Goal: Information Seeking & Learning: Check status

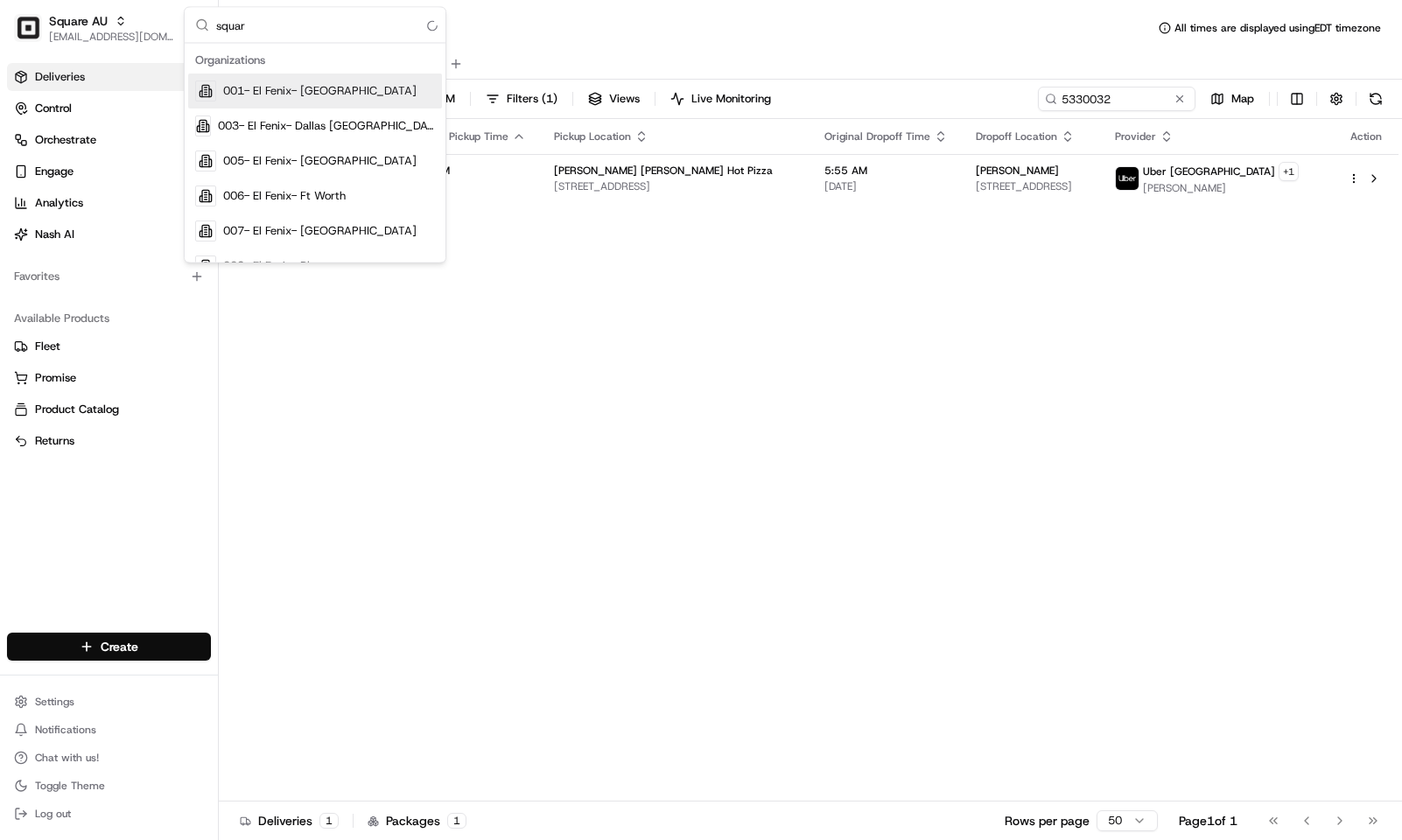
type input "square"
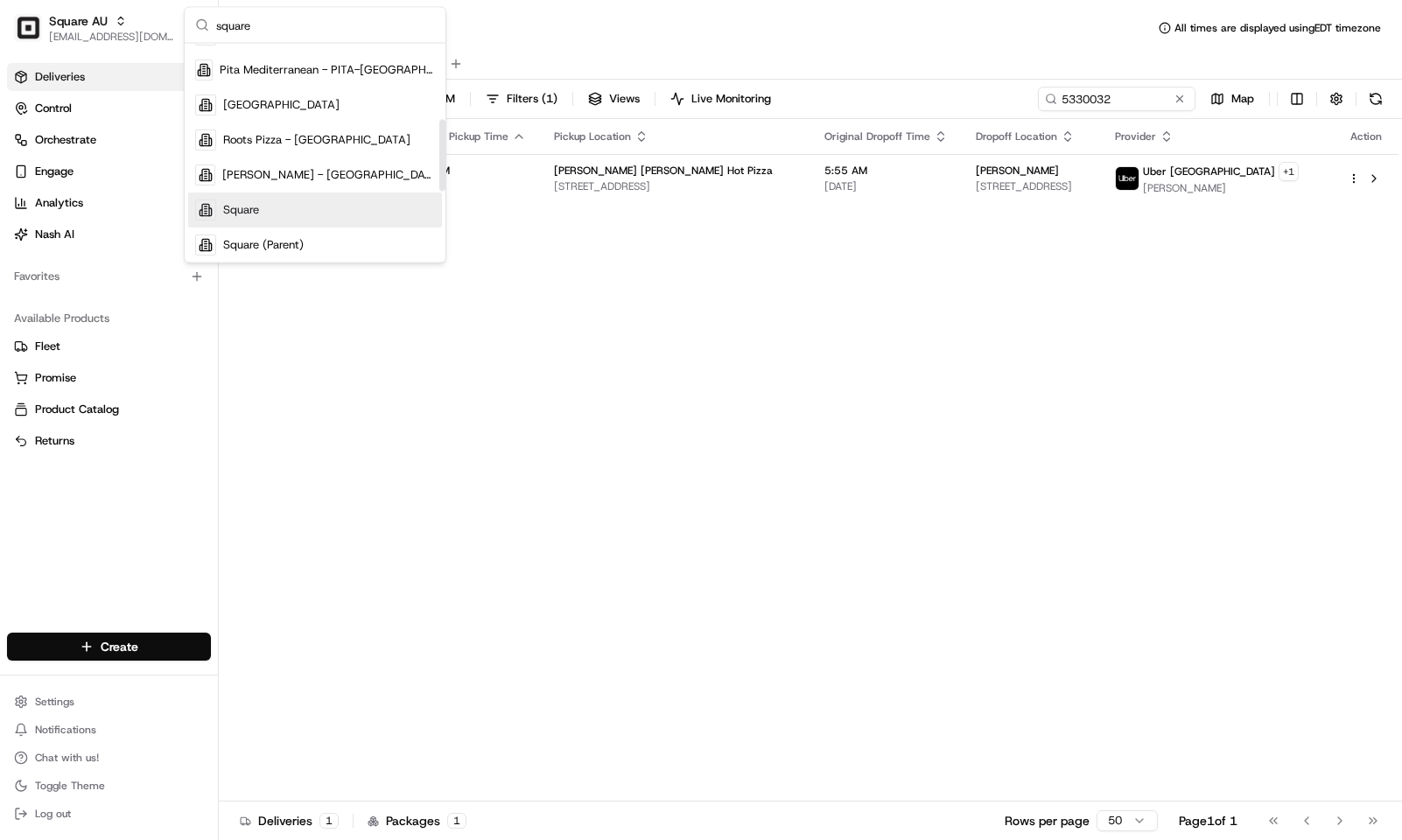
scroll to position [231, 0]
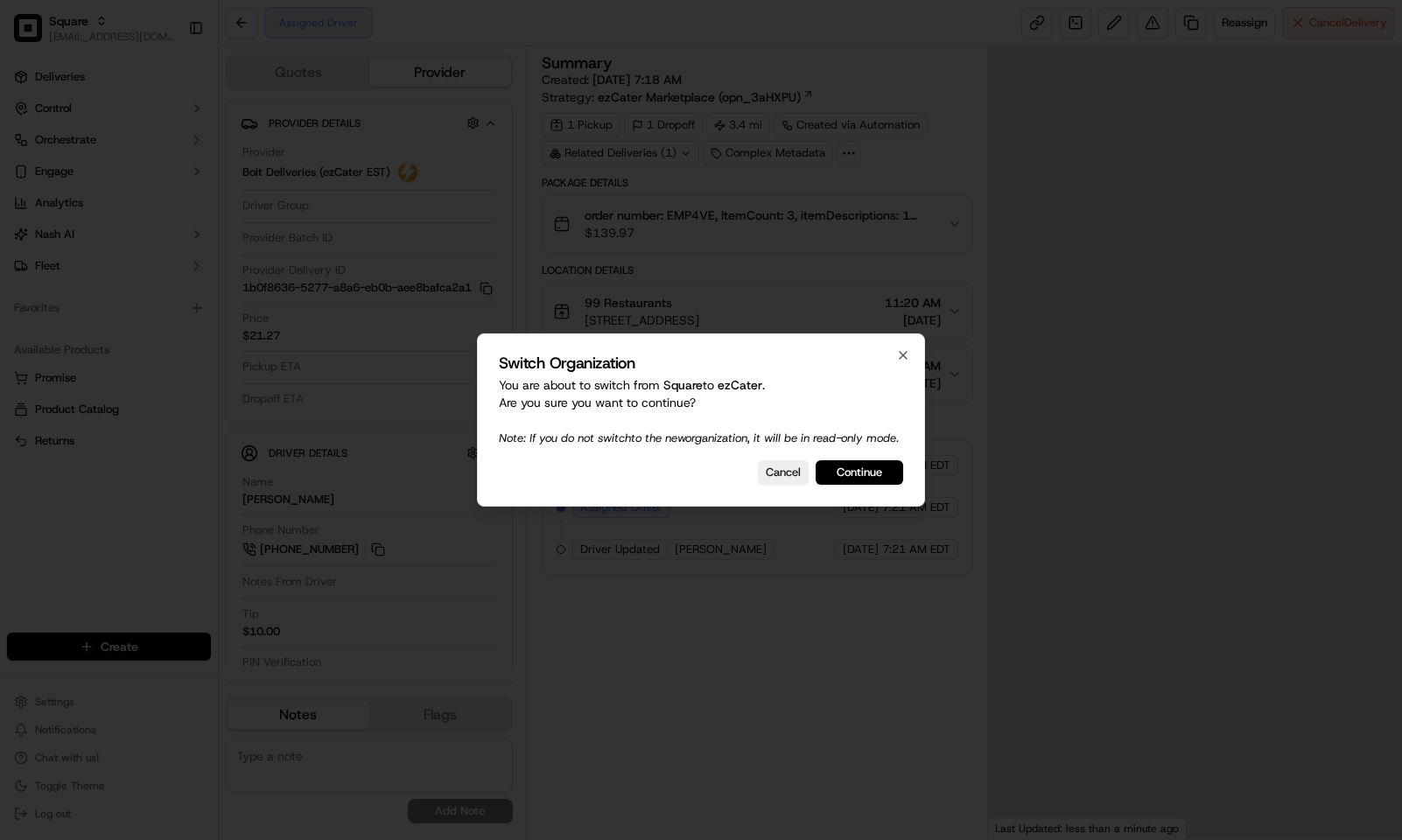
click at [210, 514] on div at bounding box center [701, 420] width 1402 height 840
click at [872, 477] on button "Continue" at bounding box center [859, 472] width 88 height 25
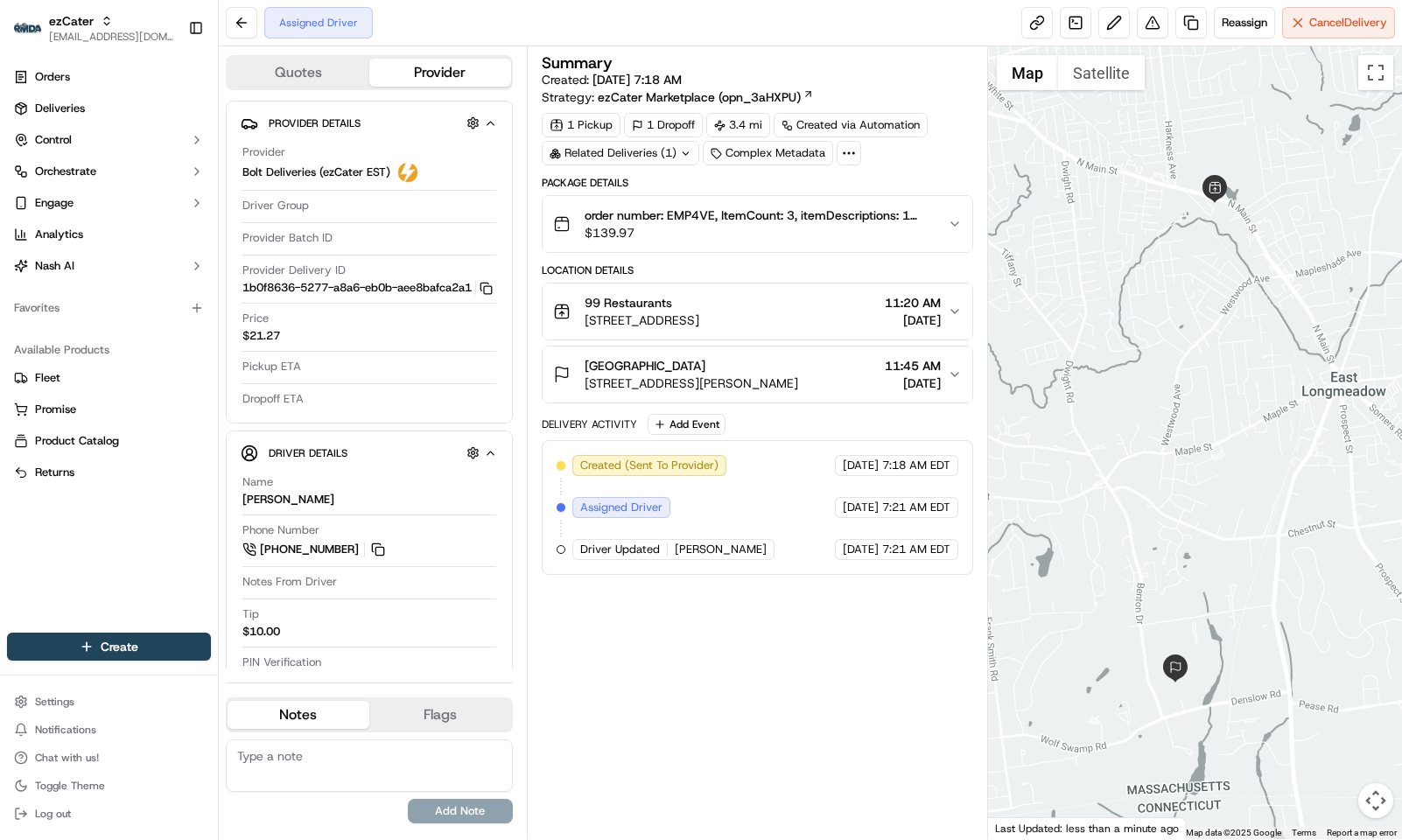
click at [782, 386] on span "265 Benton Dr, East Longmeadow, MA 01028, USA" at bounding box center [692, 384] width 214 height 18
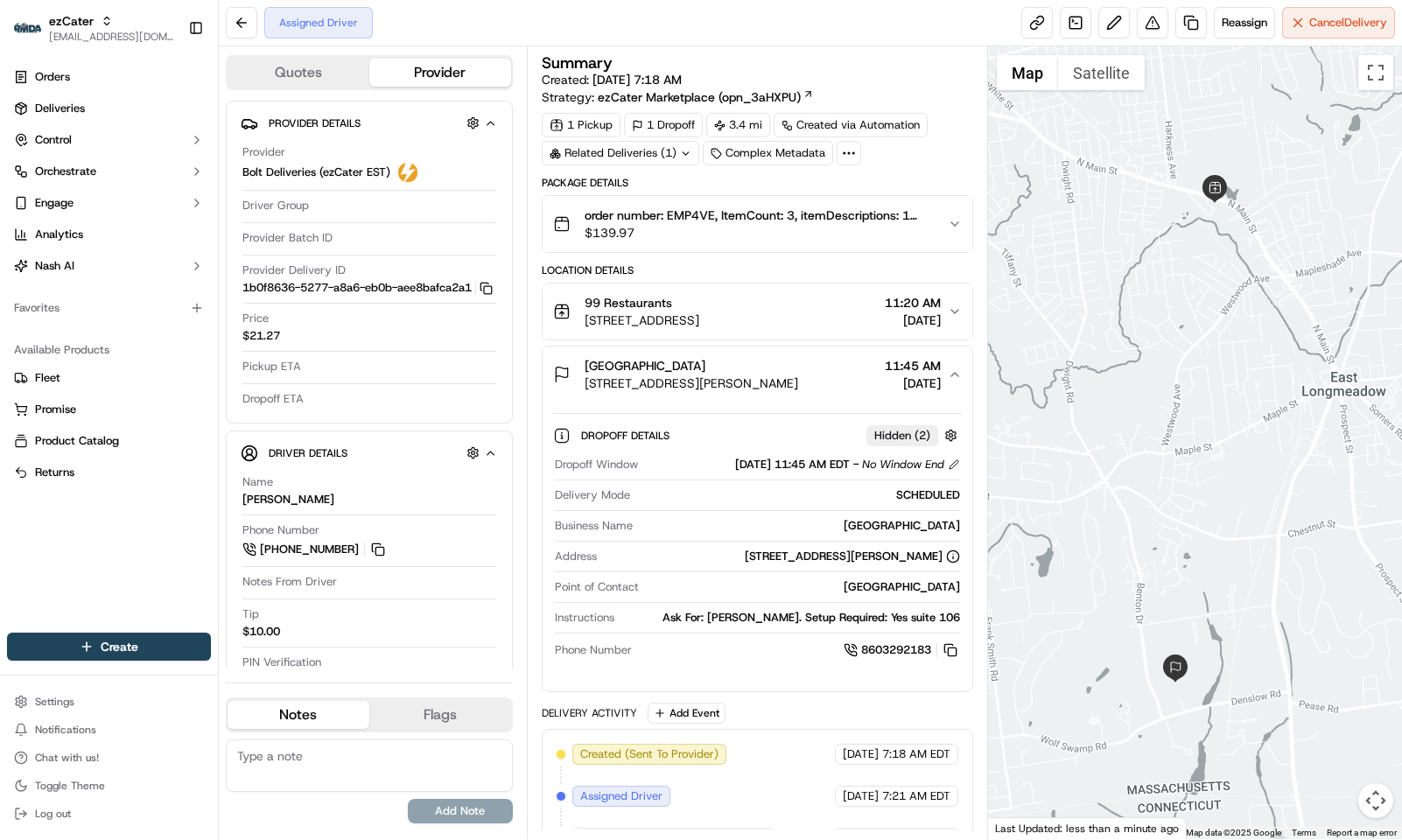
click at [675, 160] on div "Related Deliveries (1)" at bounding box center [621, 153] width 158 height 25
click at [775, 56] on div "Summary" at bounding box center [757, 63] width 432 height 16
click at [182, 506] on div "Orders Deliveries Control Orchestrate Engage Analytics Nash AI Favorites Availa…" at bounding box center [109, 337] width 218 height 562
click at [166, 511] on div "Orders Deliveries Control Orchestrate Engage Analytics Nash AI Favorites Availa…" at bounding box center [109, 337] width 218 height 562
click at [93, 541] on div "Orders Deliveries Control Orchestrate Engage Analytics Nash AI Favorites Availa…" at bounding box center [109, 337] width 218 height 562
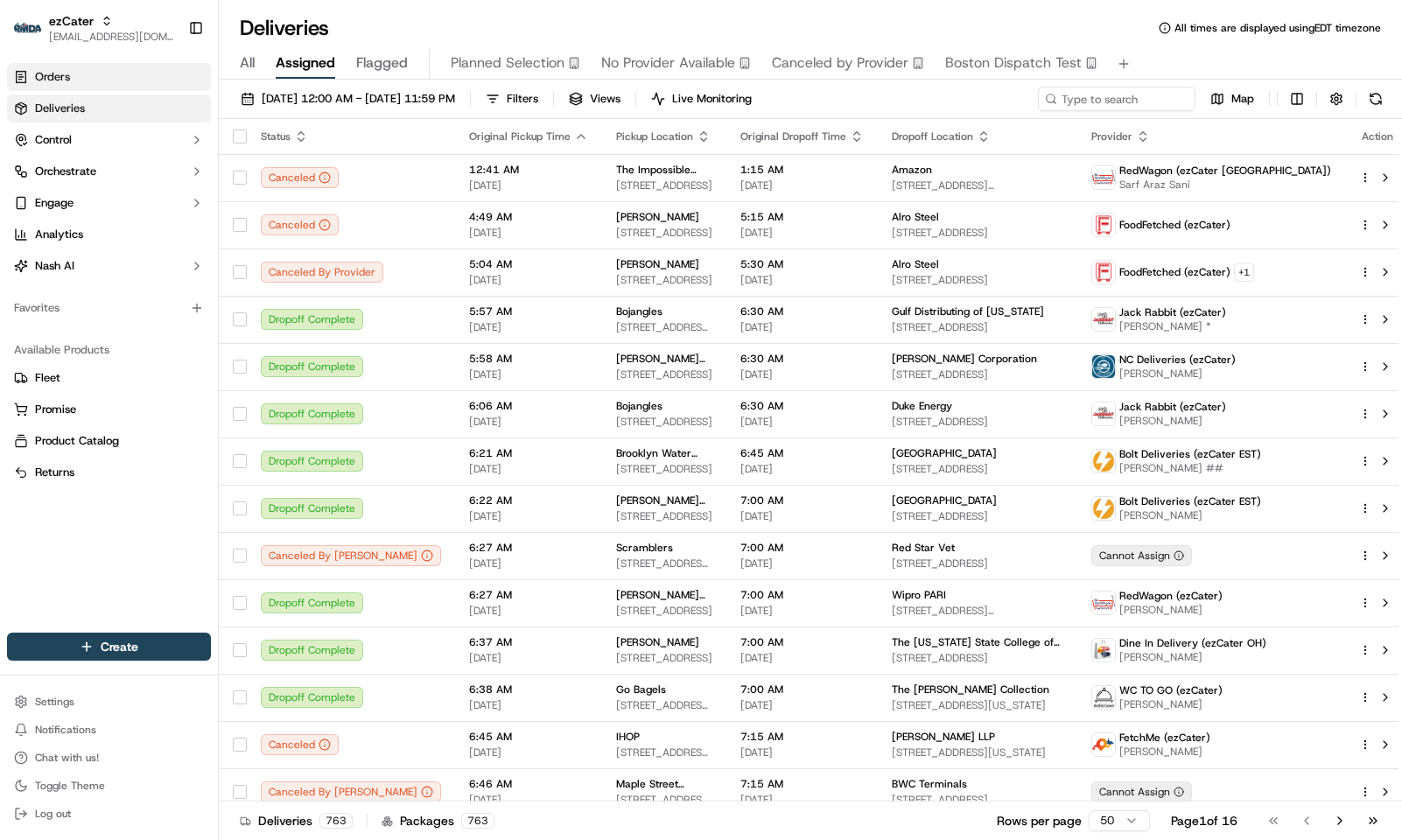
click at [58, 79] on span "Orders" at bounding box center [52, 77] width 35 height 16
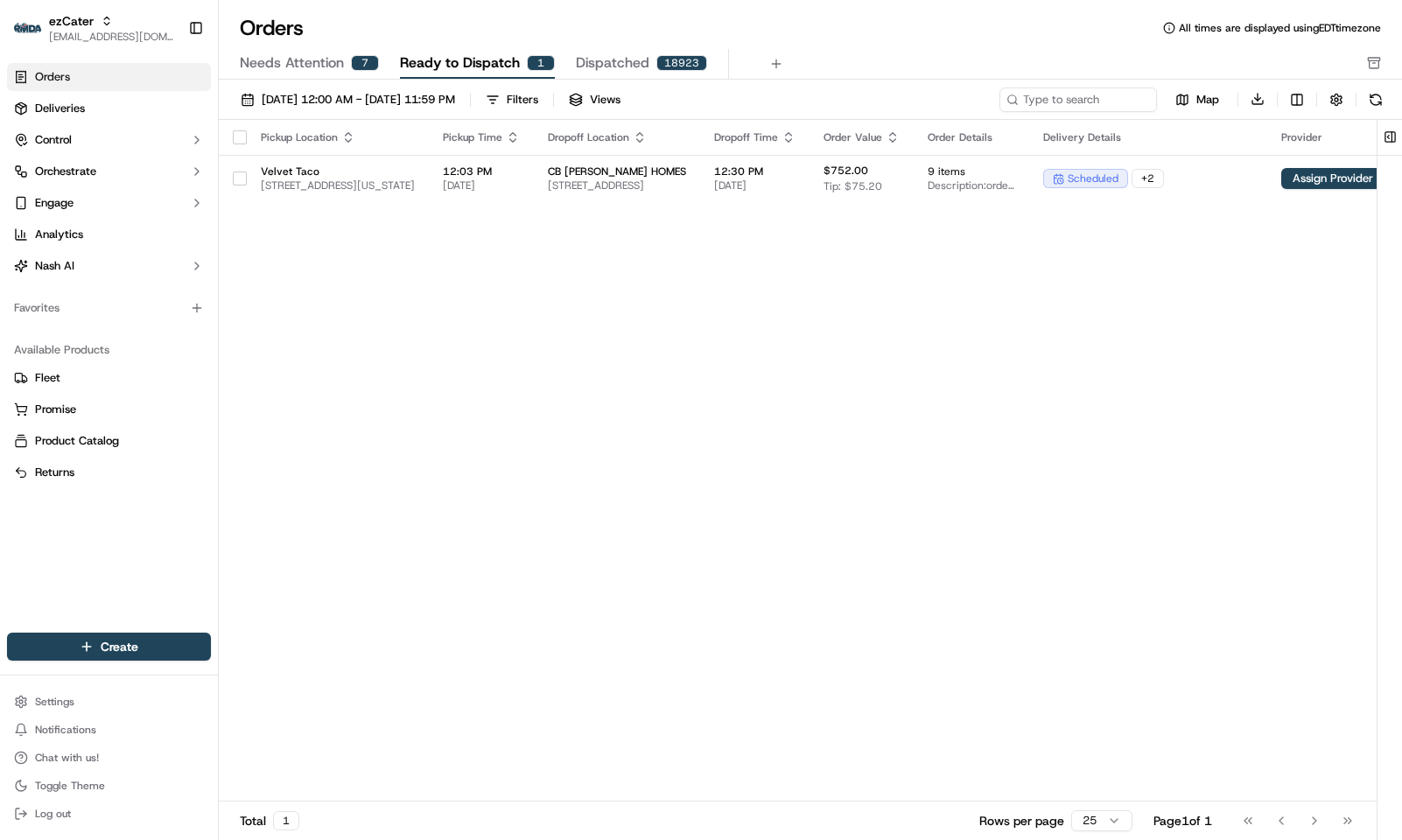
click at [620, 55] on span "Dispatched" at bounding box center [613, 63] width 74 height 21
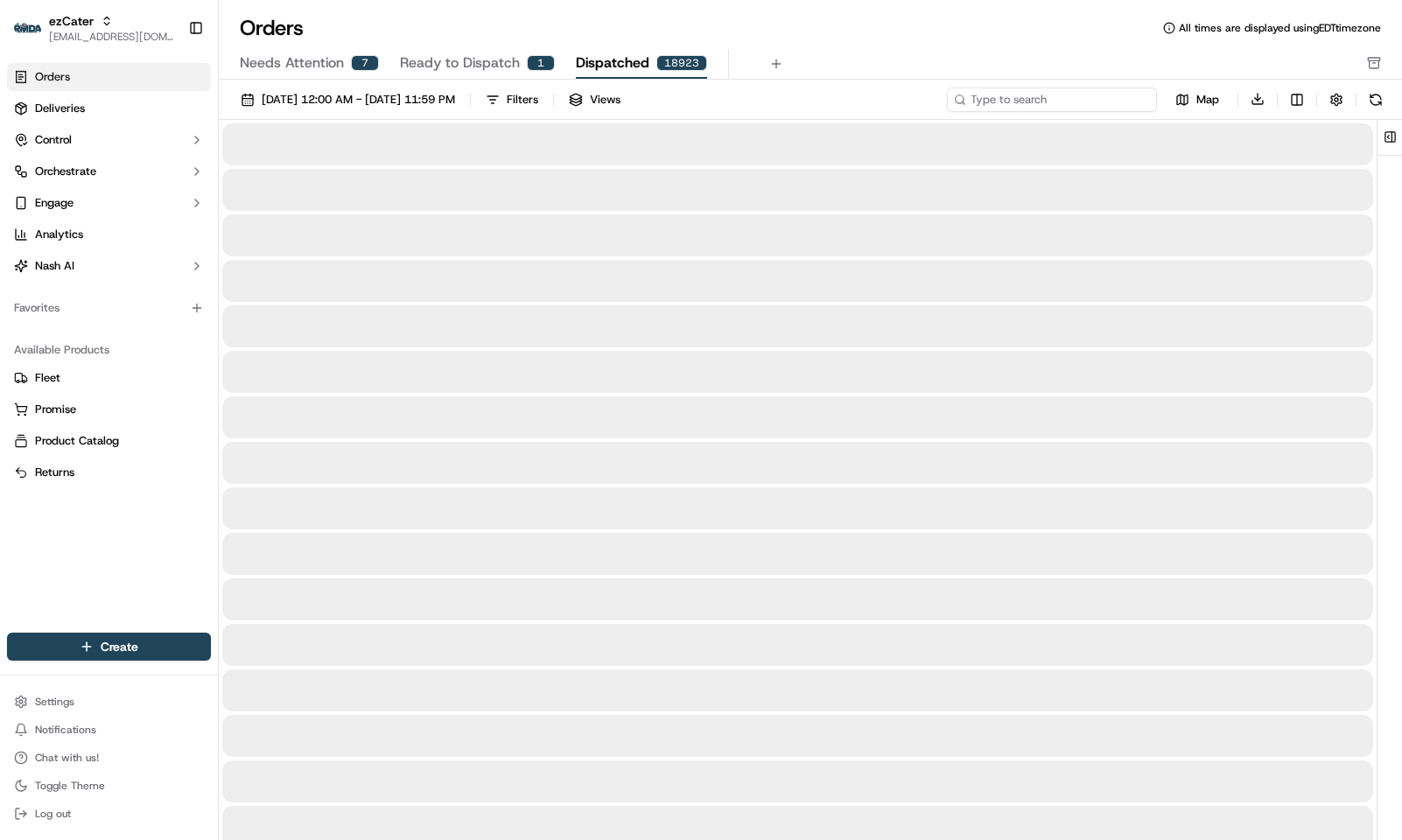
click at [1071, 89] on input at bounding box center [1052, 100] width 210 height 25
paste input "ord_3gQWcRsFz53na8Suu6nWyJ"
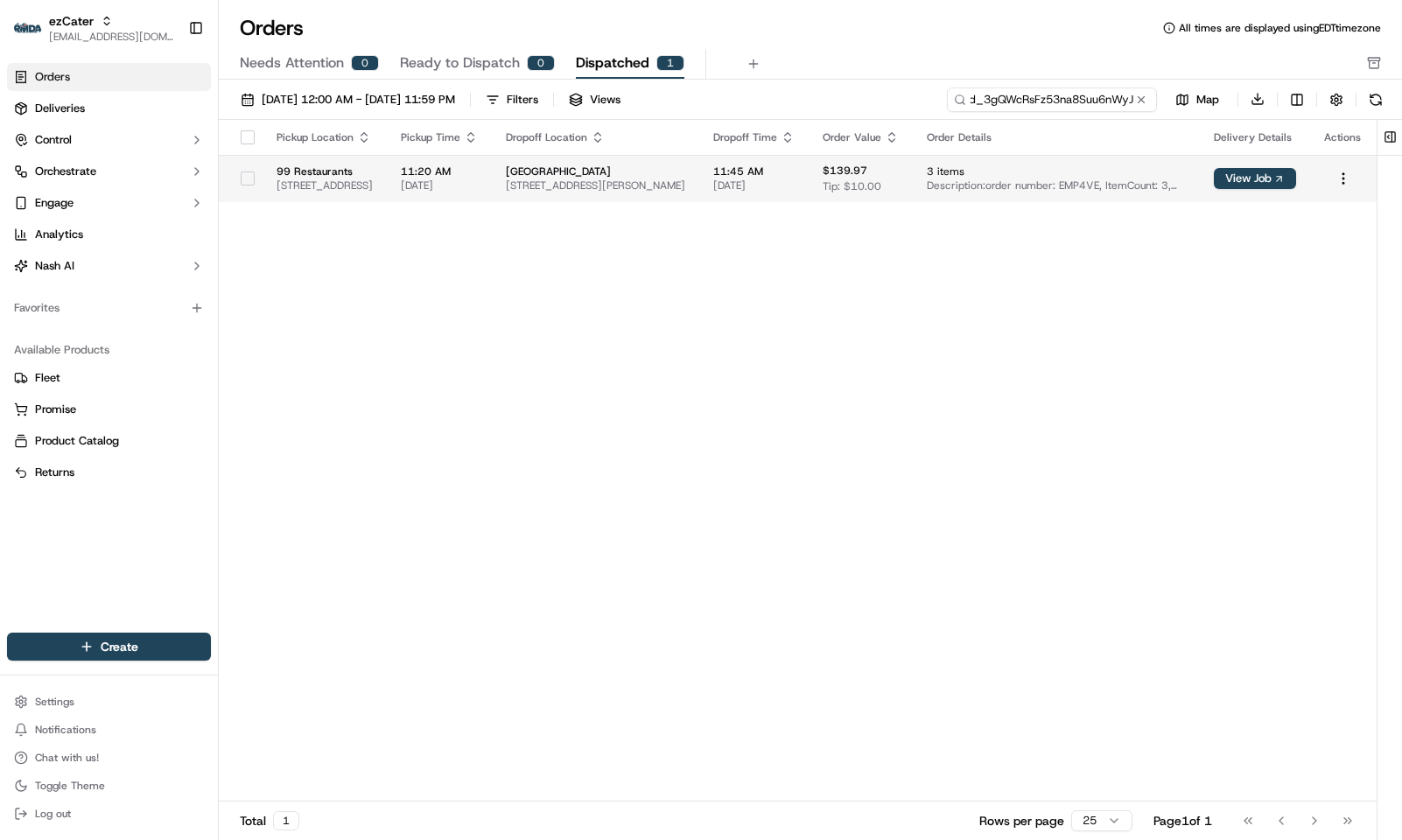
type input "ord_3gQWcRsFz53na8Suu6nWyJ"
click at [686, 185] on span "[STREET_ADDRESS][PERSON_NAME]" at bounding box center [596, 186] width 180 height 14
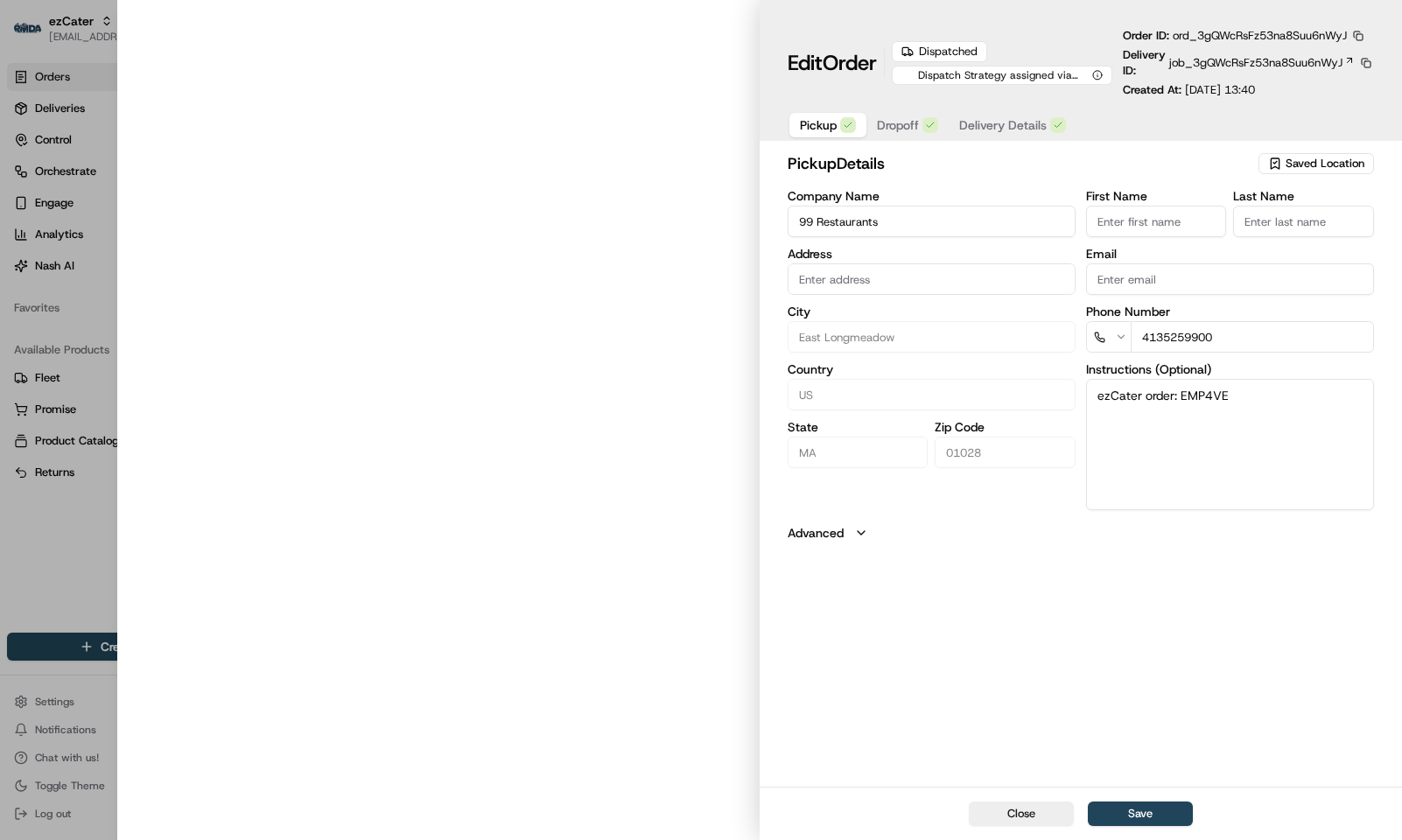
type input "[STREET_ADDRESS]"
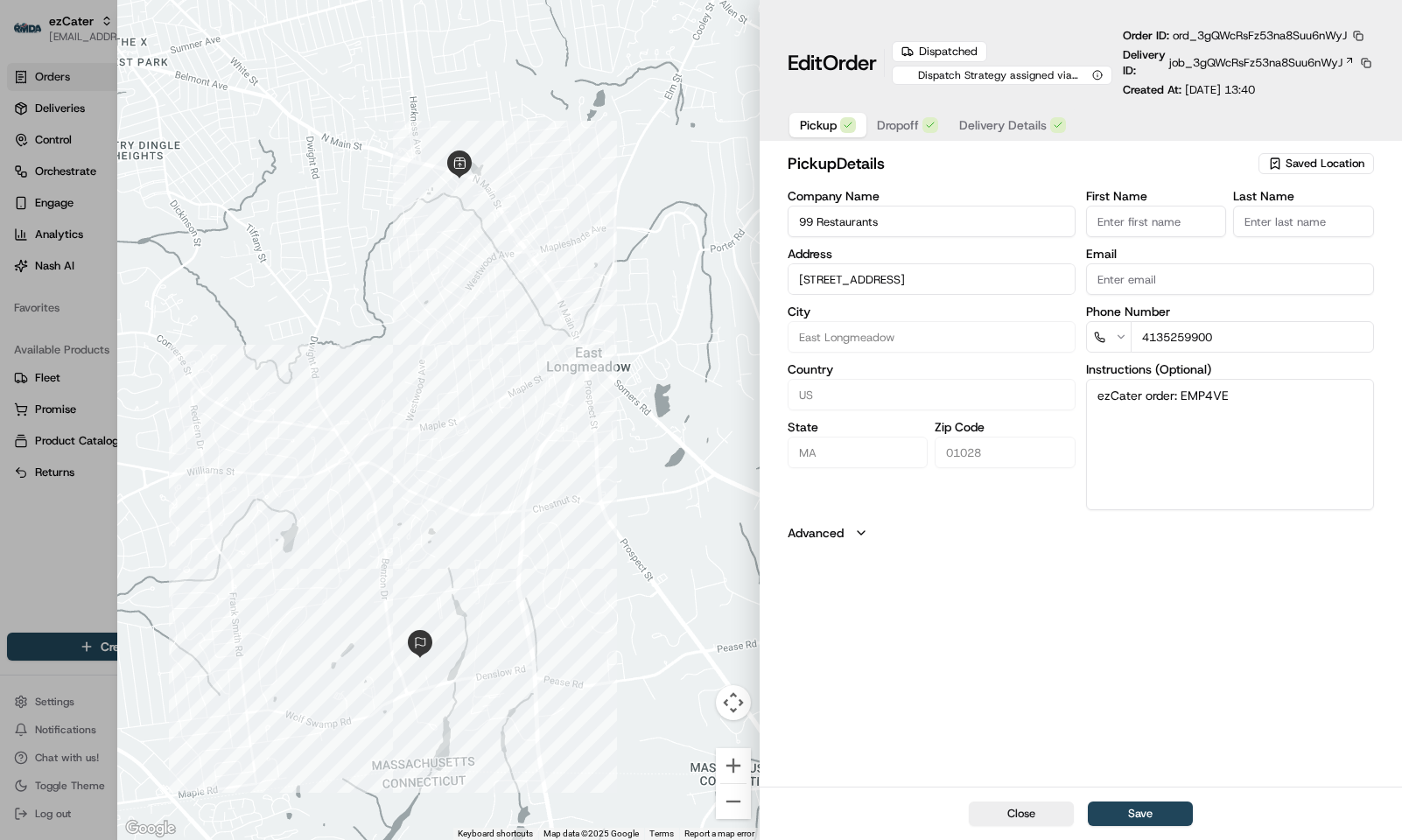
click at [891, 132] on span "Dropoff" at bounding box center [898, 126] width 42 height 18
click at [971, 226] on input "Western Mass Wound Center" at bounding box center [931, 222] width 288 height 32
click at [967, 273] on input "265 Benton Dr, East Longmeadow, MA 01028, USA" at bounding box center [931, 280] width 288 height 32
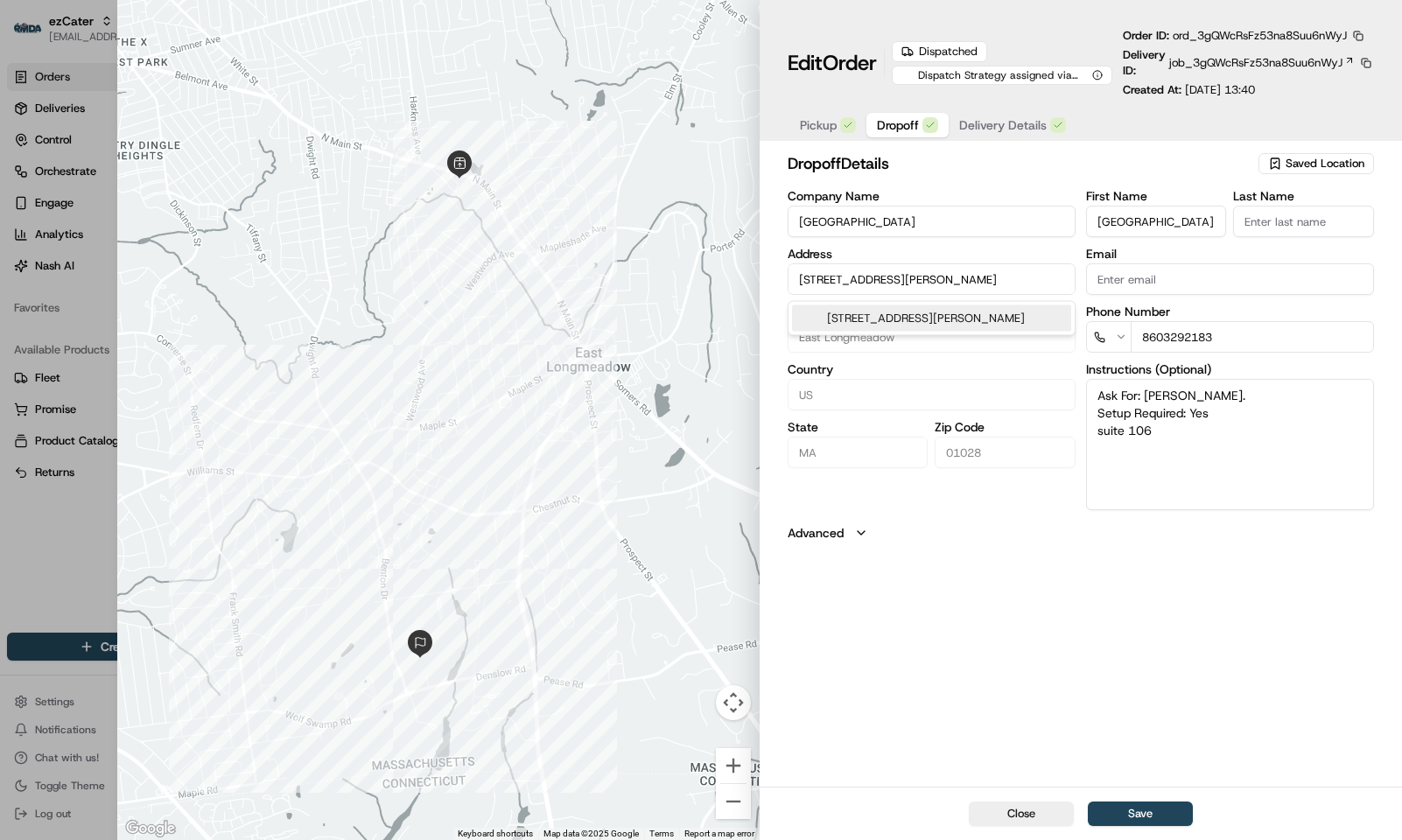
click at [967, 273] on input "265 Benton Dr, East Longmeadow, MA 01028, USA" at bounding box center [931, 280] width 288 height 32
click at [827, 130] on span "Pickup" at bounding box center [818, 126] width 37 height 18
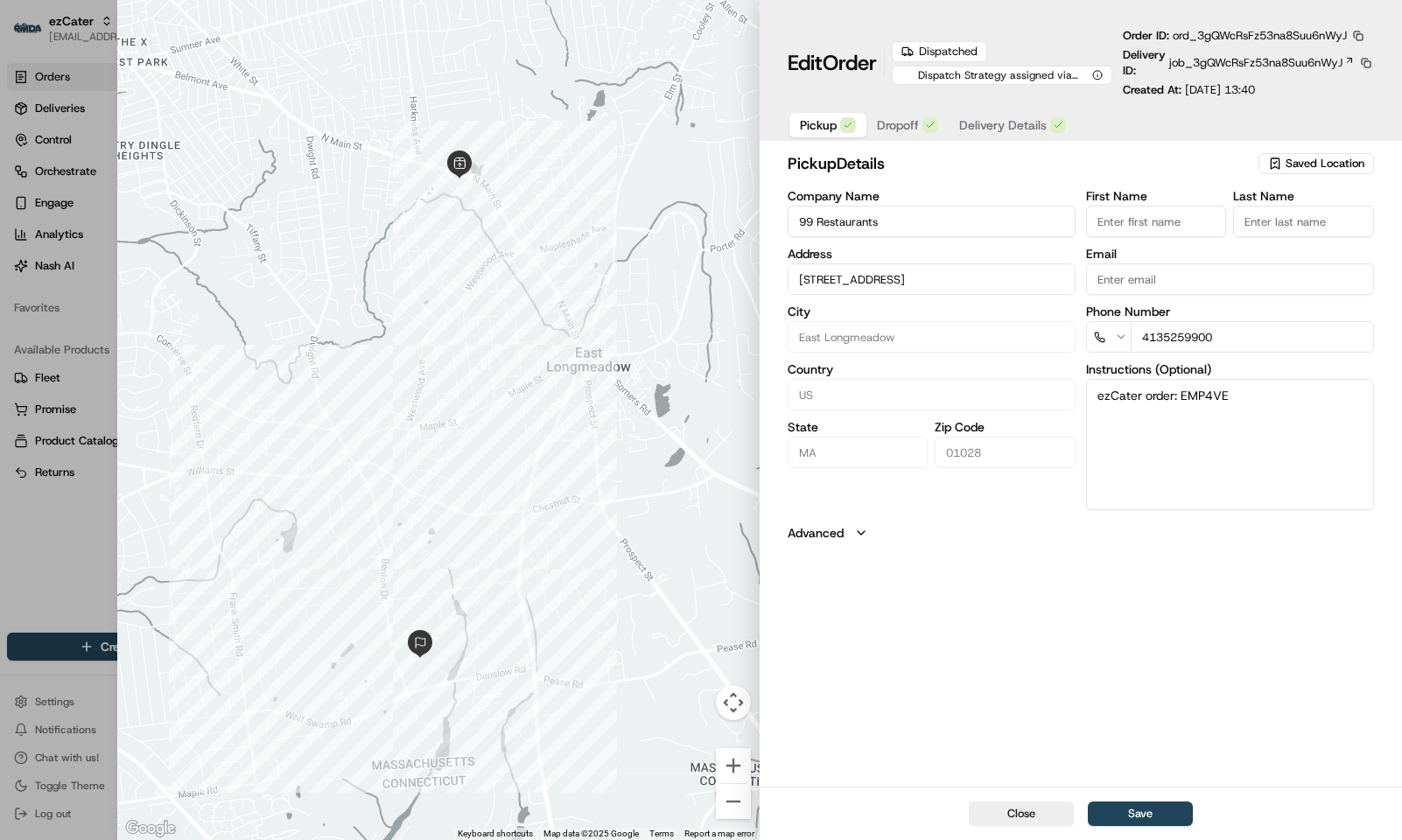
click at [919, 121] on span "Dropoff" at bounding box center [898, 126] width 42 height 18
click at [48, 575] on div at bounding box center [701, 420] width 1402 height 840
type input "+1"
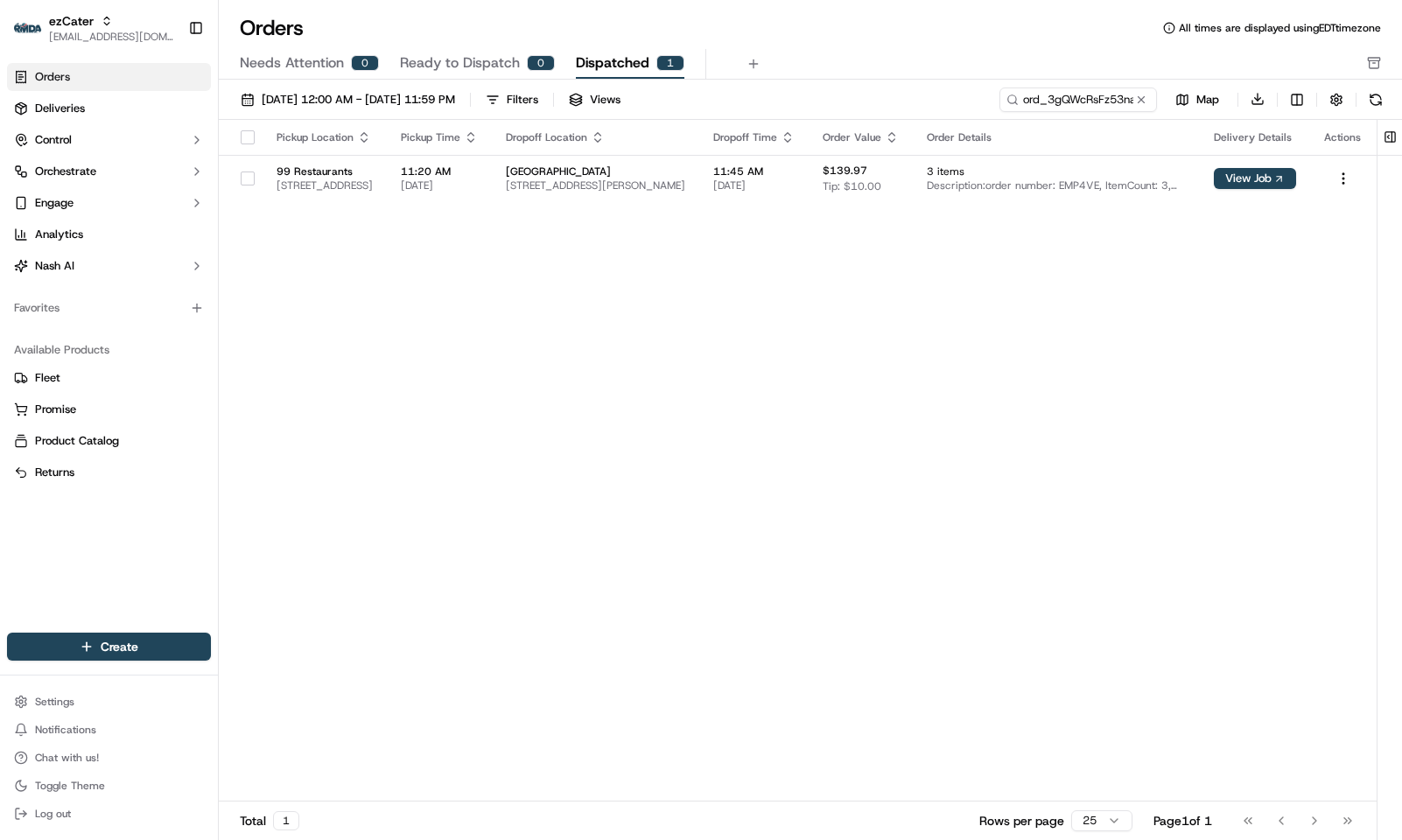
click at [279, 273] on div "Pickup Location Pickup Time Dropoff Location Dropoff Time Order Value Order Det…" at bounding box center [797, 460] width 1158 height 682
click at [79, 74] on link "Orders" at bounding box center [109, 77] width 204 height 28
click at [300, 59] on span "Needs Attention" at bounding box center [292, 63] width 104 height 21
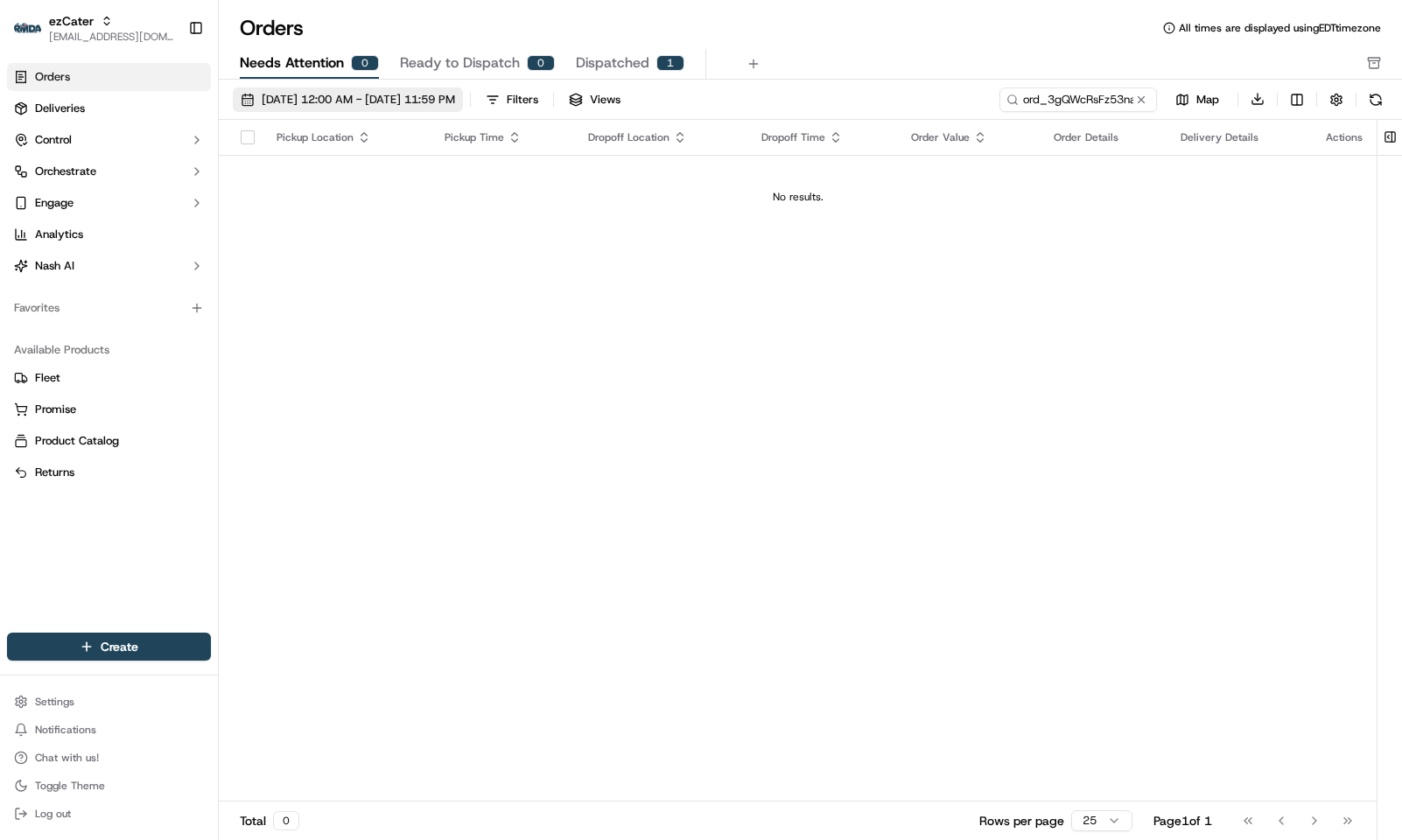
click at [356, 88] on button "09/01/2025 12:00 AM - 09/30/2025 11:59 PM" at bounding box center [348, 100] width 230 height 25
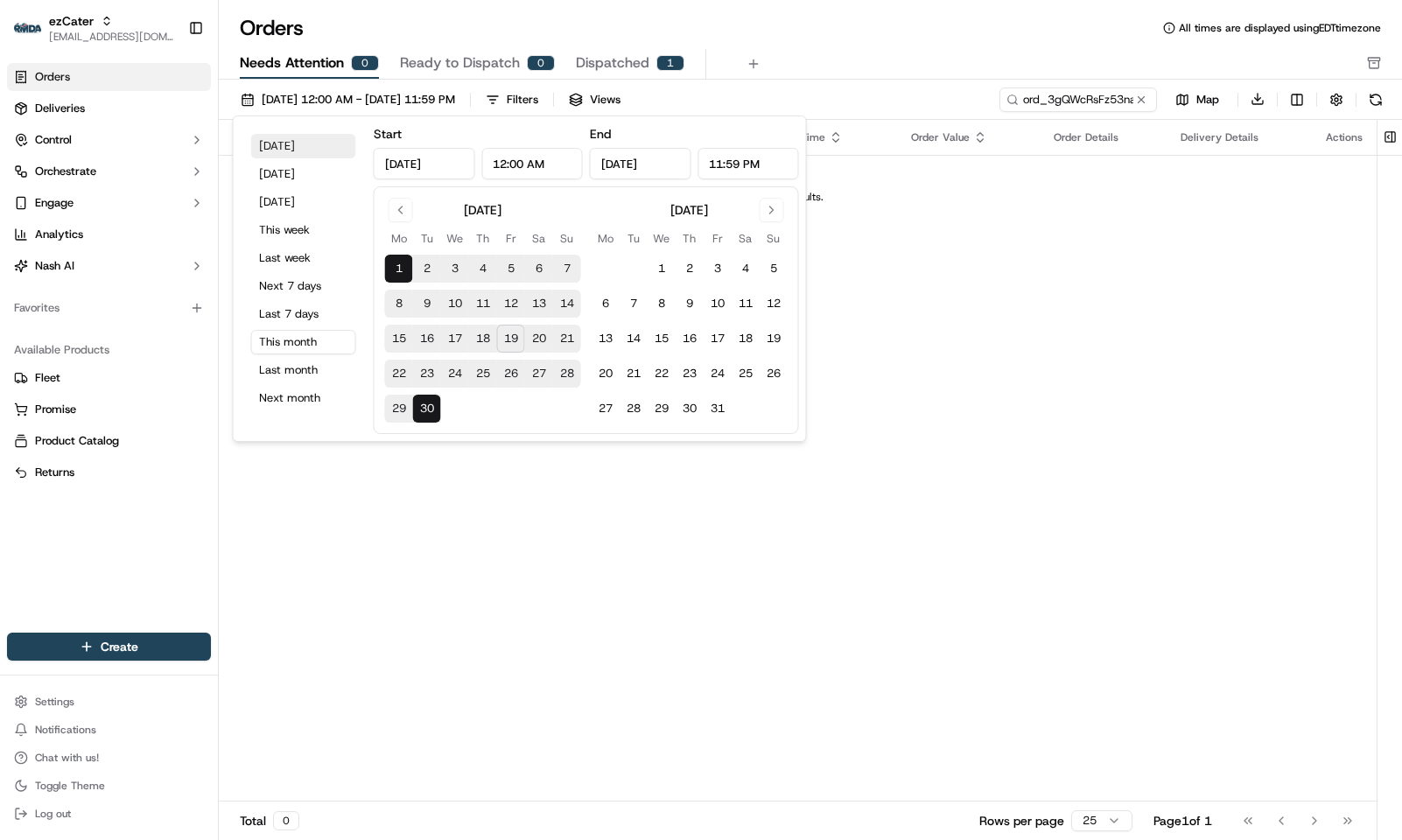
click at [294, 151] on button "[DATE]" at bounding box center [303, 146] width 105 height 25
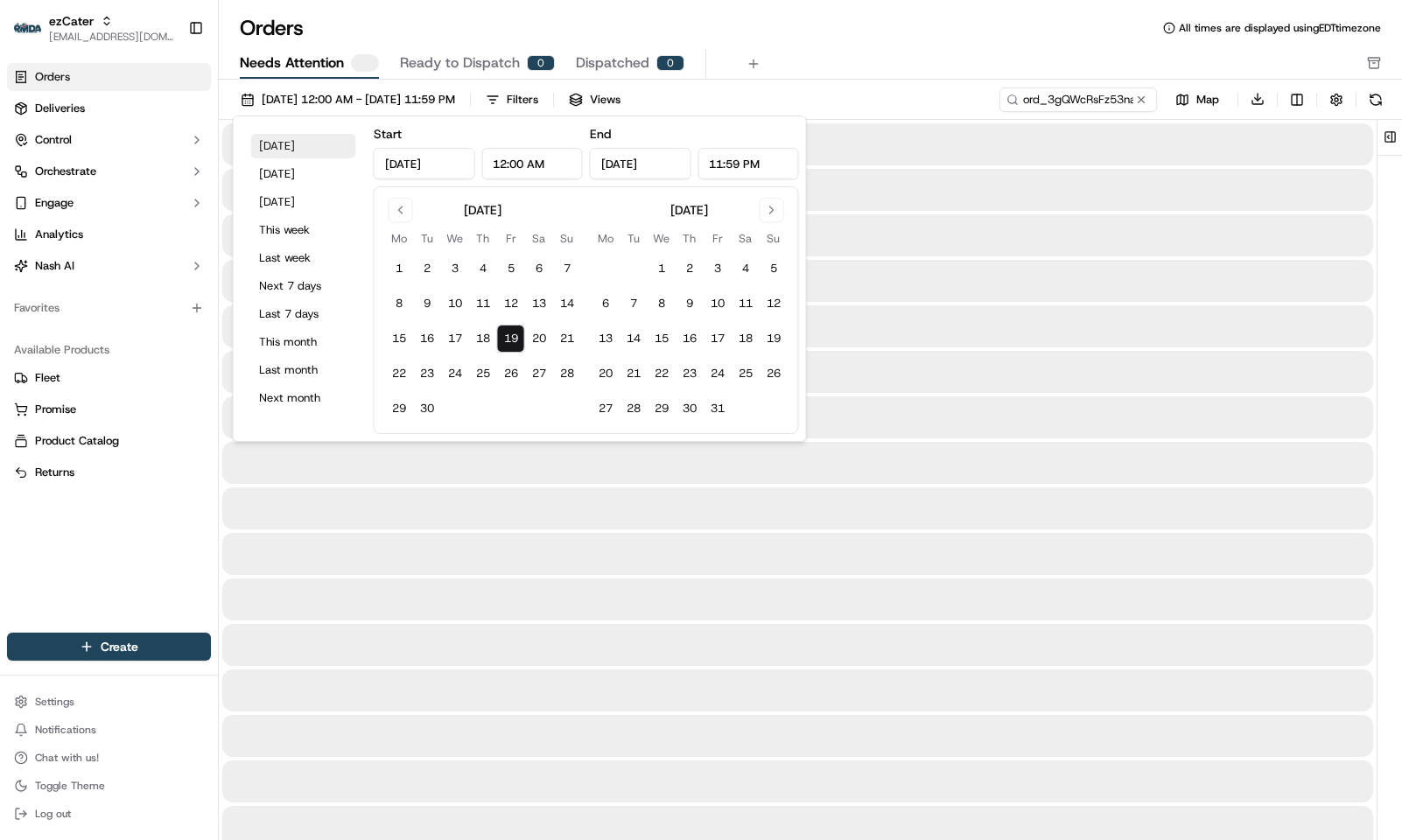
type input "[DATE]"
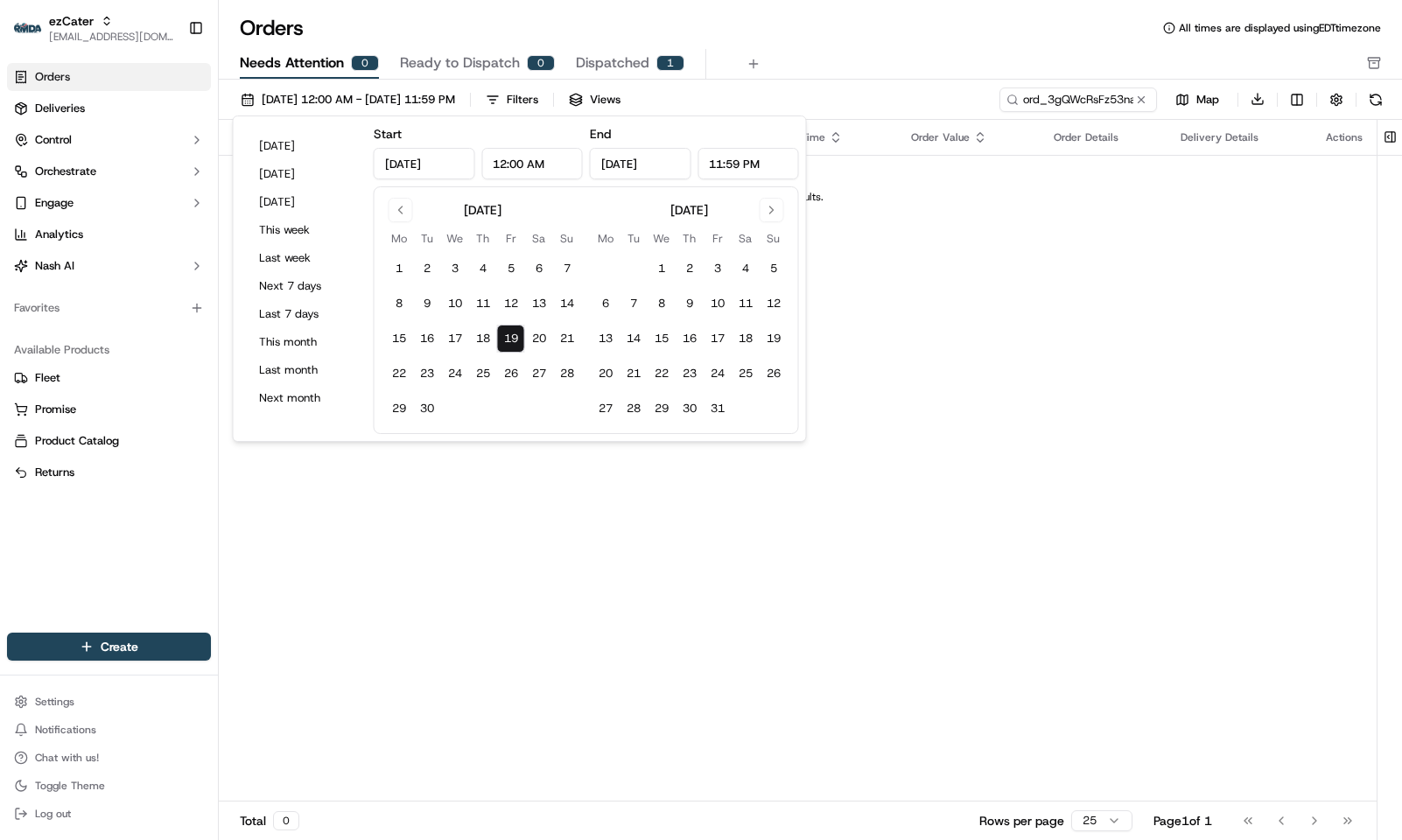
click at [461, 9] on div "Orders All times are displayed using EDT timezone Needs Attention 0 Ready to Di…" at bounding box center [810, 420] width 1183 height 840
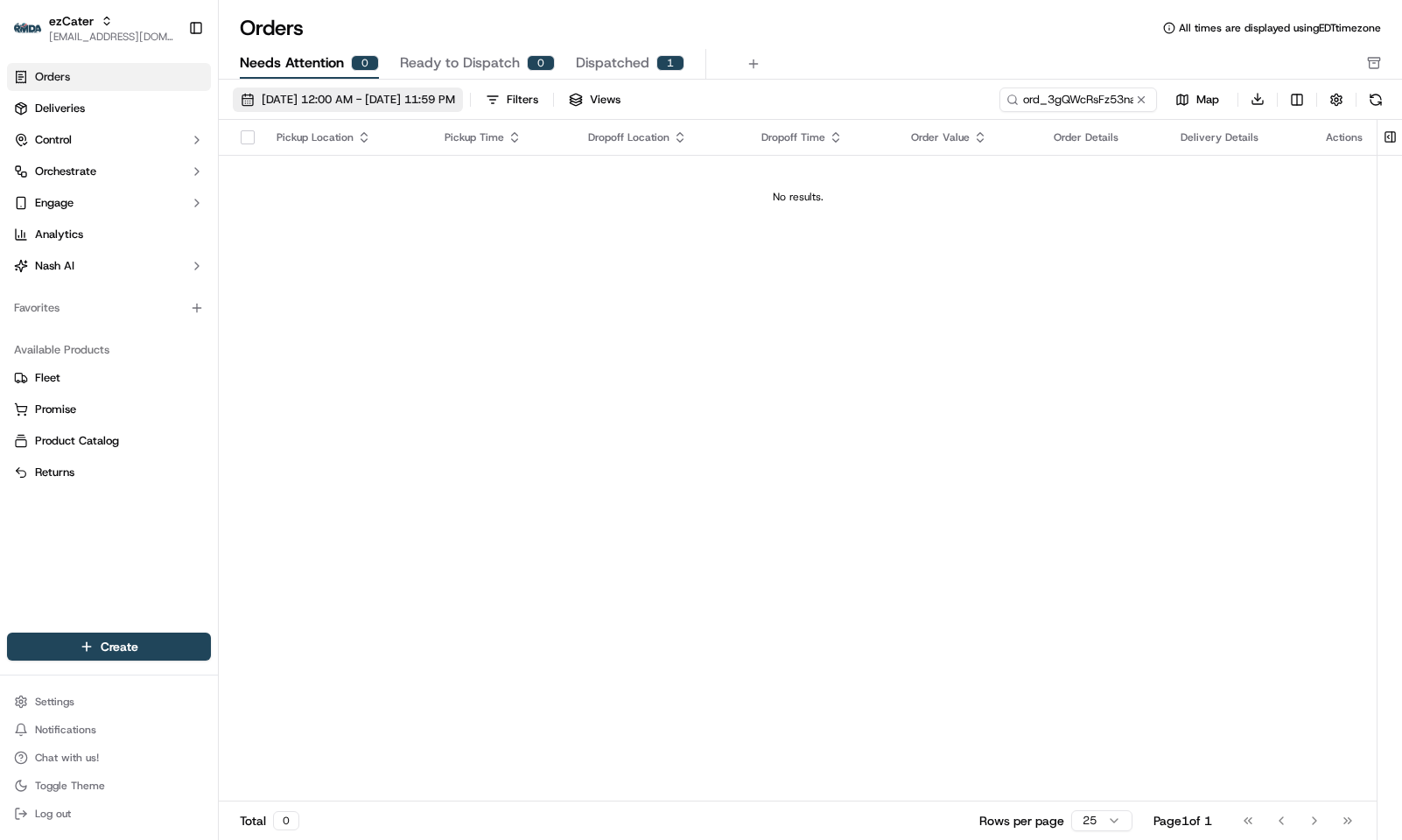
click at [337, 101] on span "[DATE] 12:00 AM - [DATE] 11:59 PM" at bounding box center [359, 100] width 194 height 16
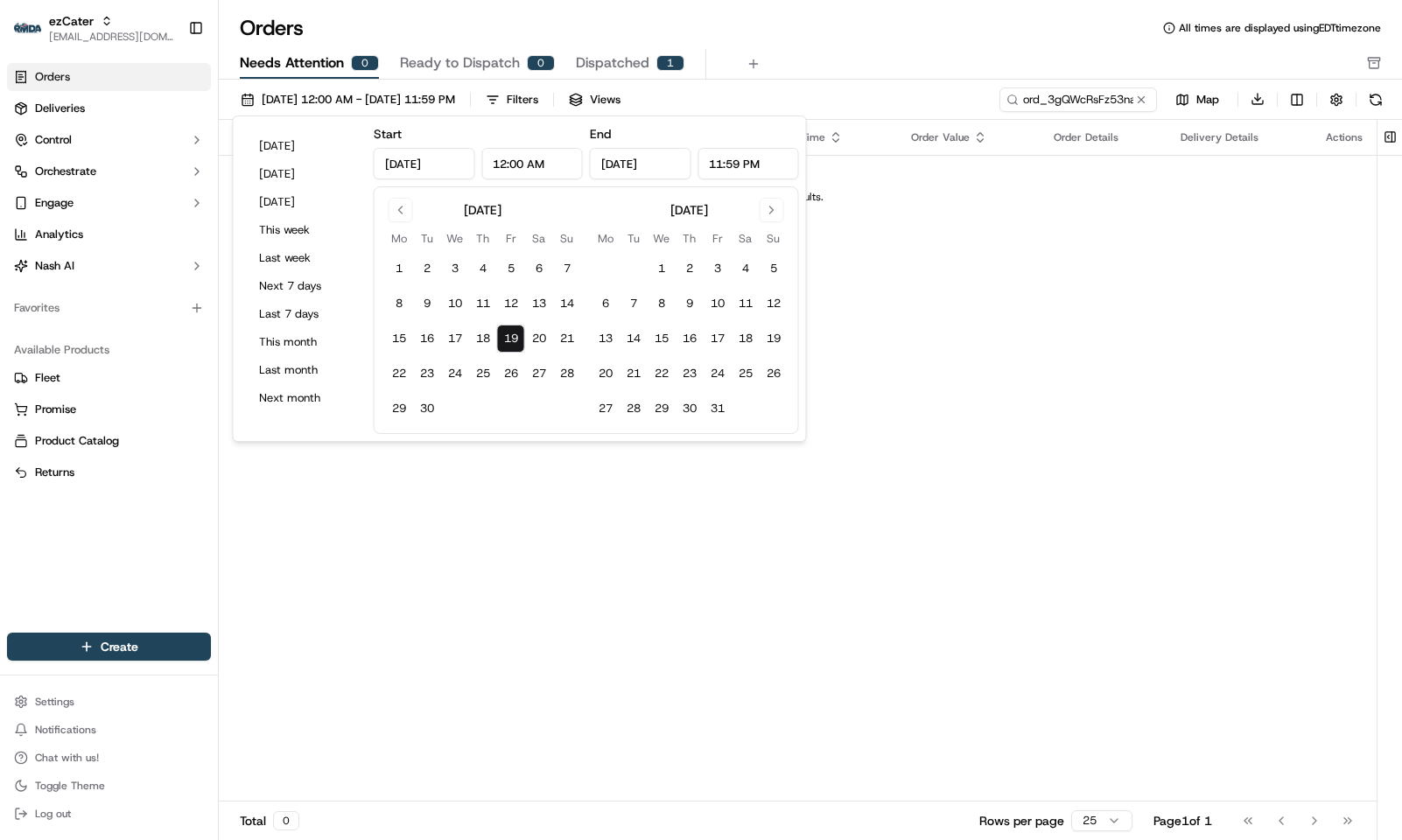
click at [512, 337] on button "19" at bounding box center [512, 339] width 28 height 28
click at [547, 371] on button "27" at bounding box center [540, 374] width 28 height 28
type input "[DATE]"
click at [870, 46] on div "Orders All times are displayed using EDT timezone Needs Attention 0 Ready to Di…" at bounding box center [810, 47] width 1183 height 66
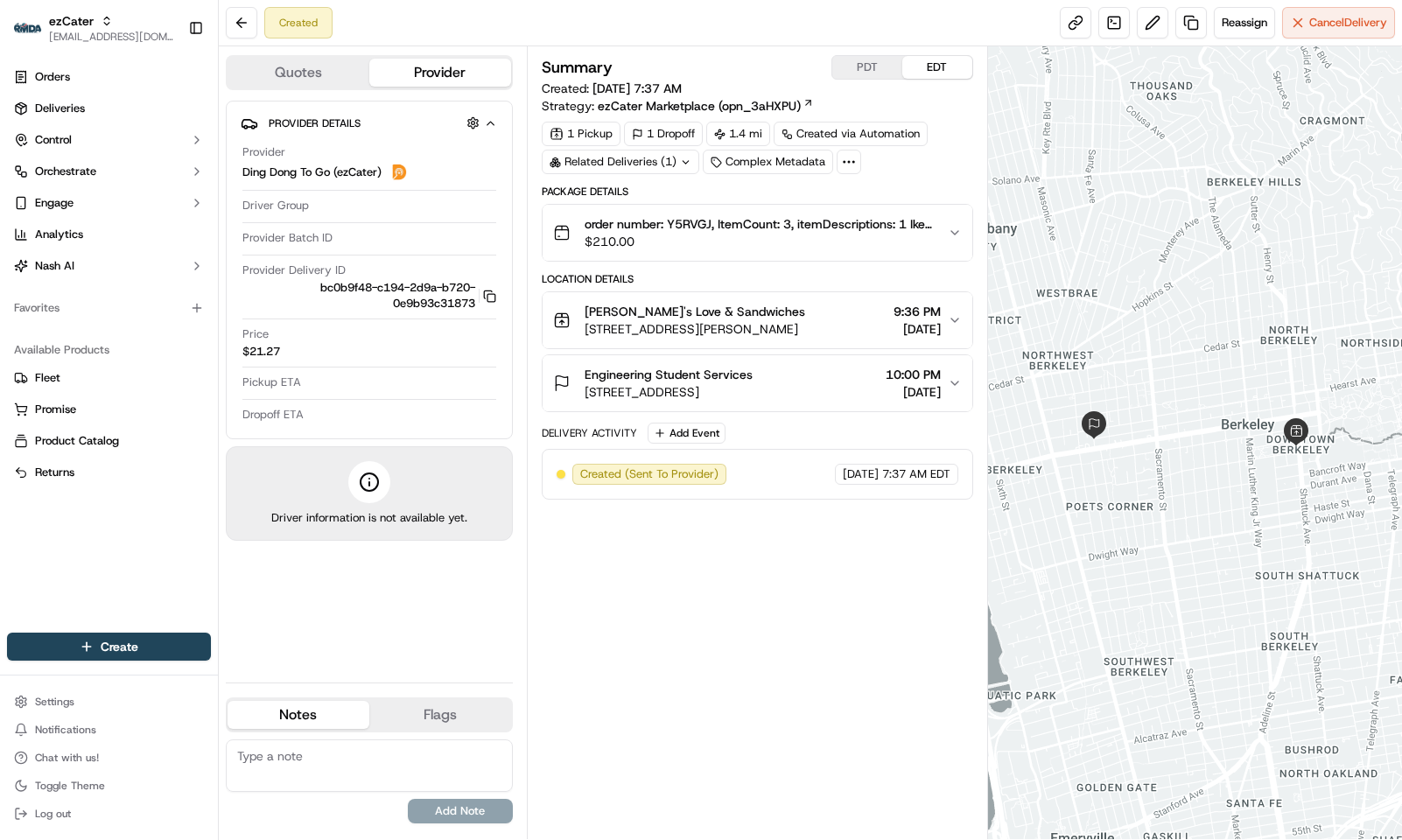
click at [752, 400] on span "[STREET_ADDRESS]" at bounding box center [669, 393] width 168 height 18
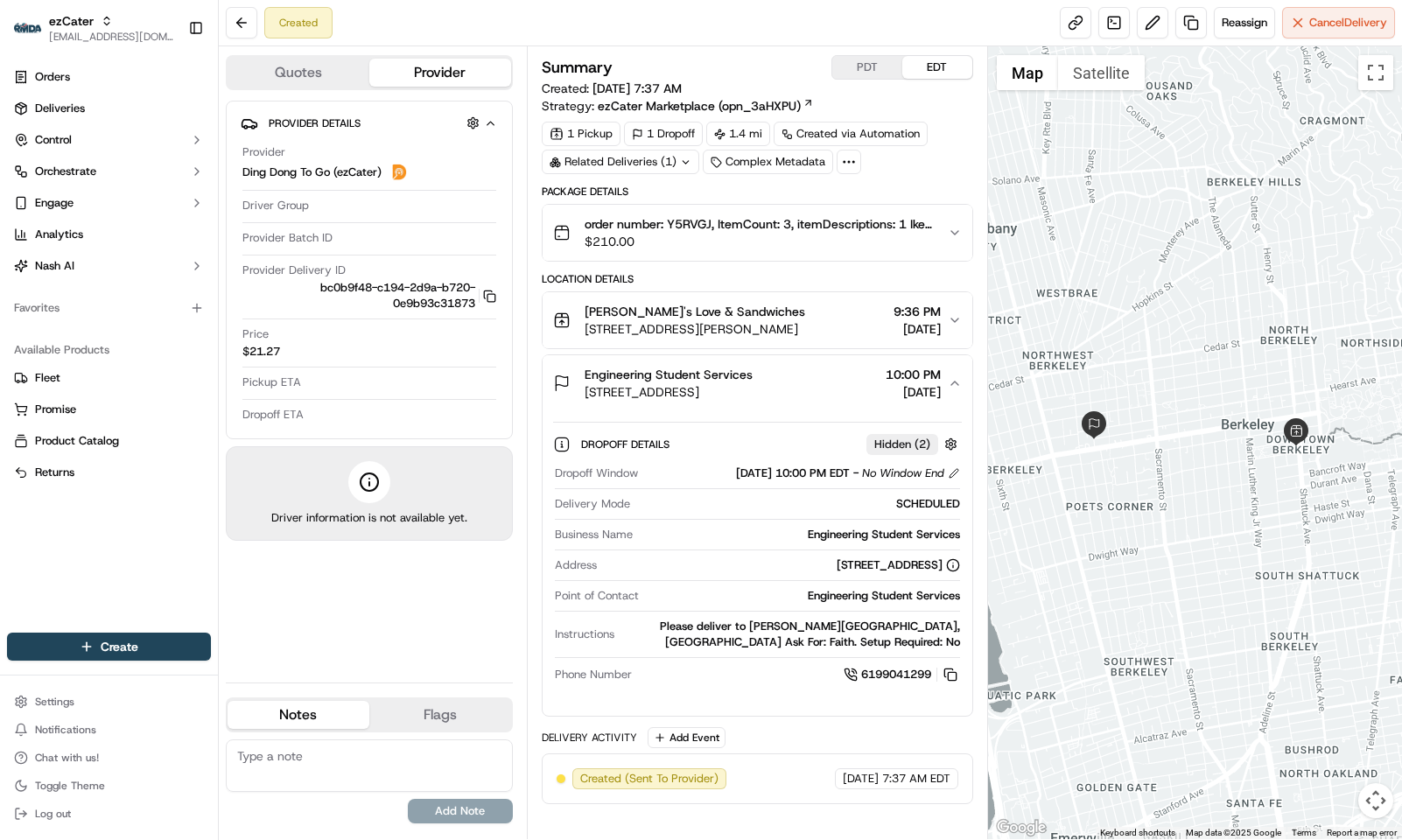
drag, startPoint x: 134, startPoint y: 528, endPoint x: 673, endPoint y: 470, distance: 542.1
click at [134, 528] on div "Orders Deliveries Control Orchestrate Engage Analytics [PERSON_NAME] Favorites …" at bounding box center [109, 337] width 218 height 562
click at [155, 535] on div "Orders Deliveries Control Orchestrate Engage Analytics [PERSON_NAME] Favorites …" at bounding box center [109, 337] width 218 height 562
click at [717, 227] on span "order number: Y5RVGJ, ItemCount: 3, itemDescriptions: 1 Ike's Best Seller Sandw…" at bounding box center [759, 224] width 350 height 18
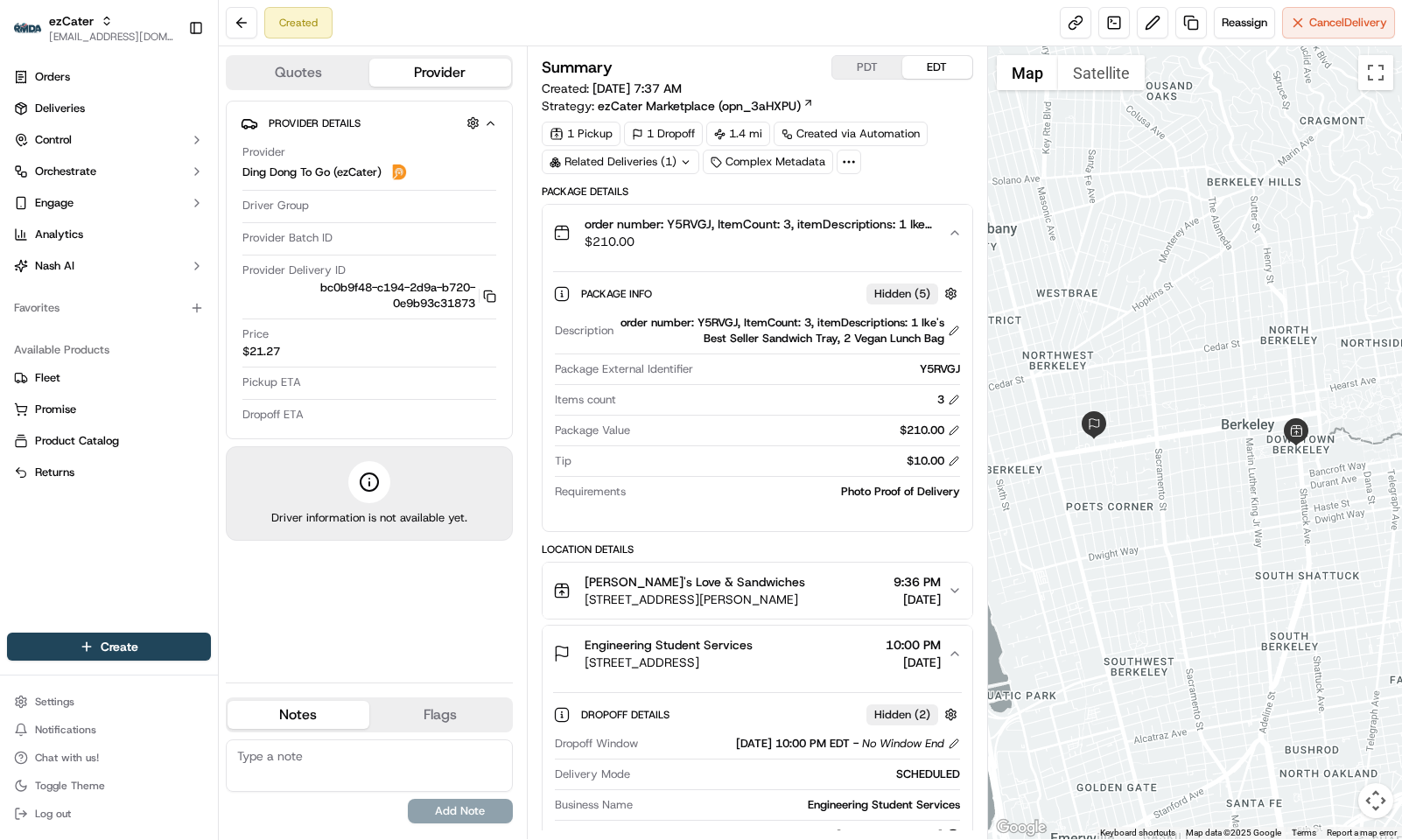
click at [752, 665] on span "[STREET_ADDRESS]" at bounding box center [669, 662] width 168 height 18
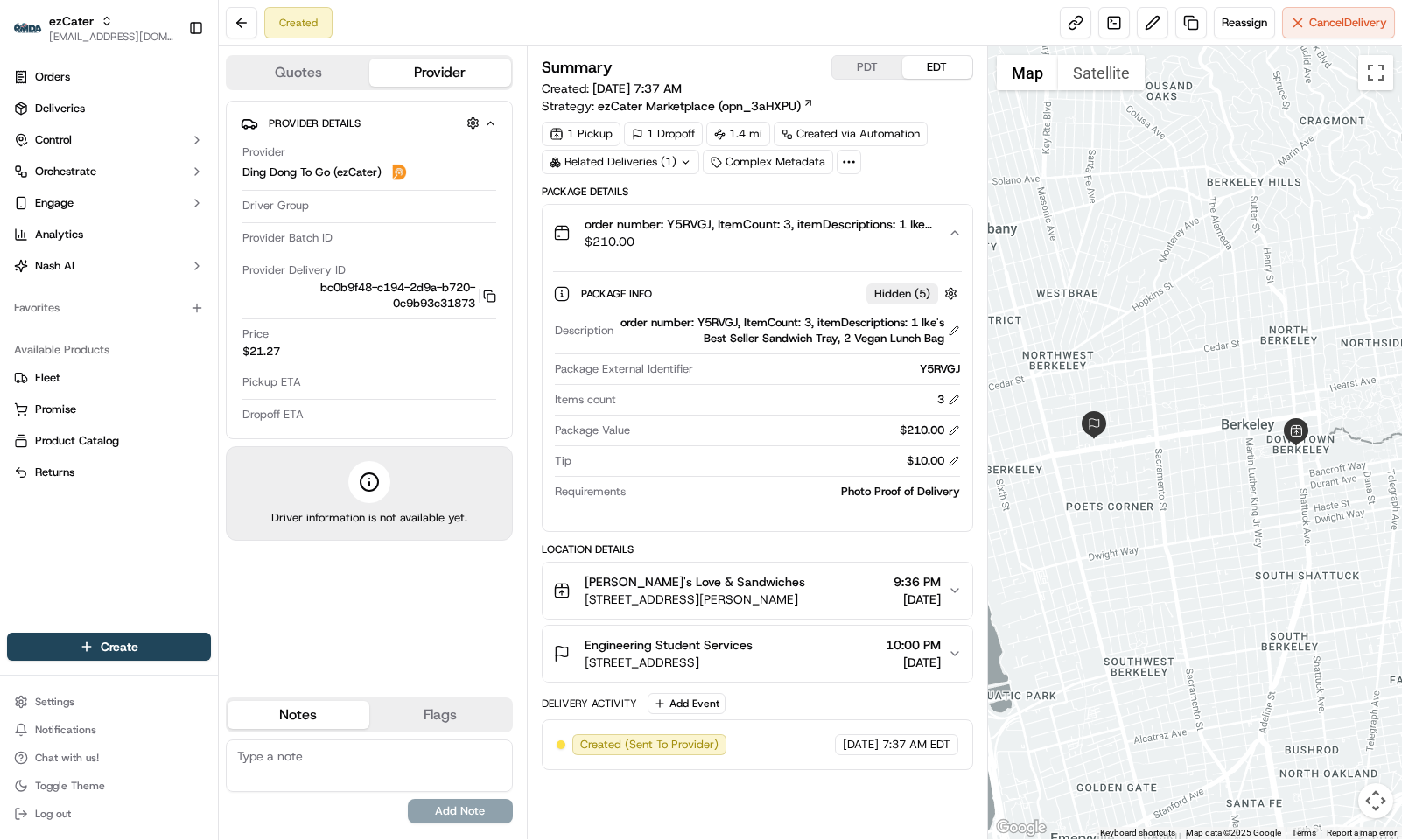
click at [824, 681] on button "Engineering Student Services [STREET_ADDRESS] 10:00 PM [DATE]" at bounding box center [757, 653] width 430 height 56
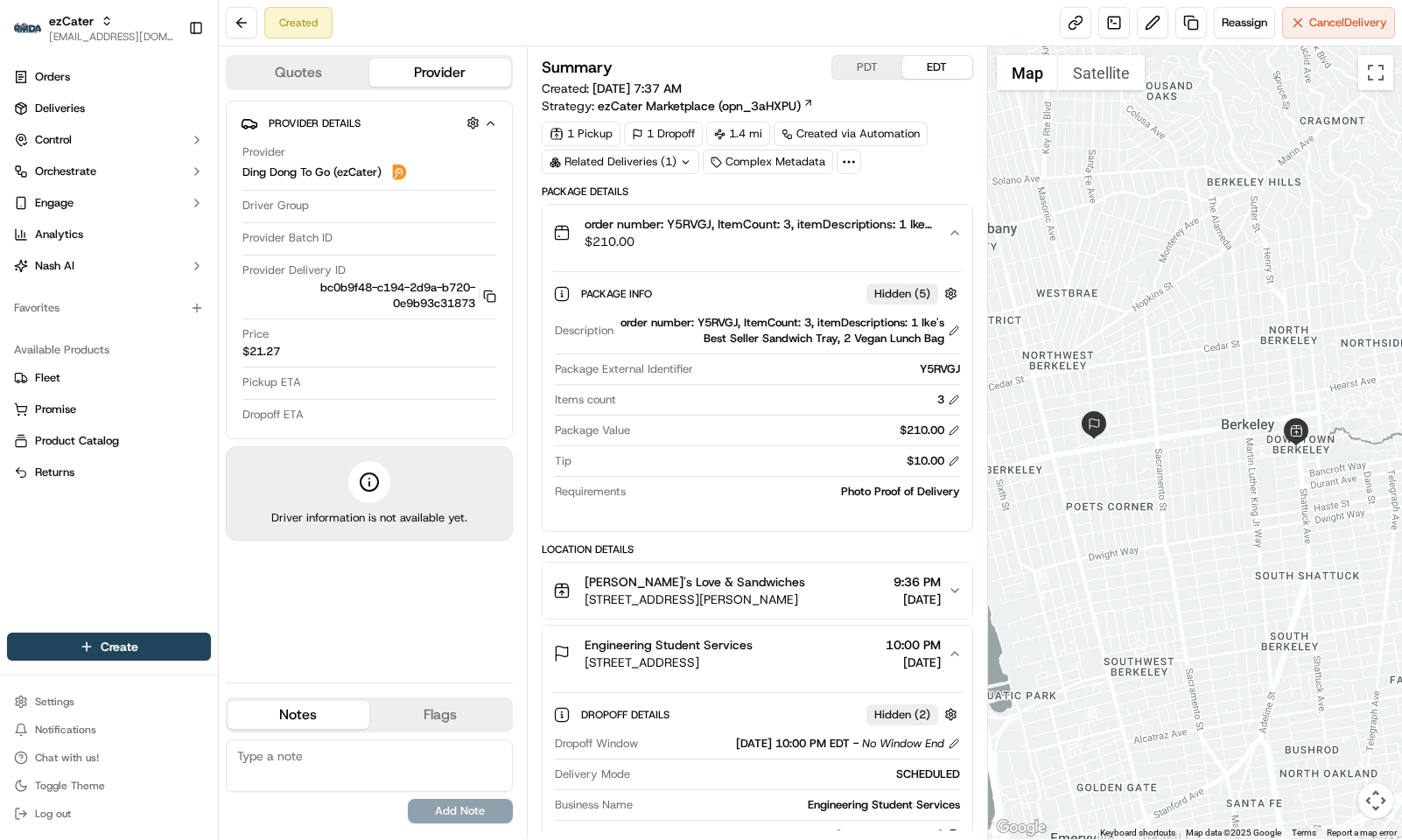
scroll to position [252, 0]
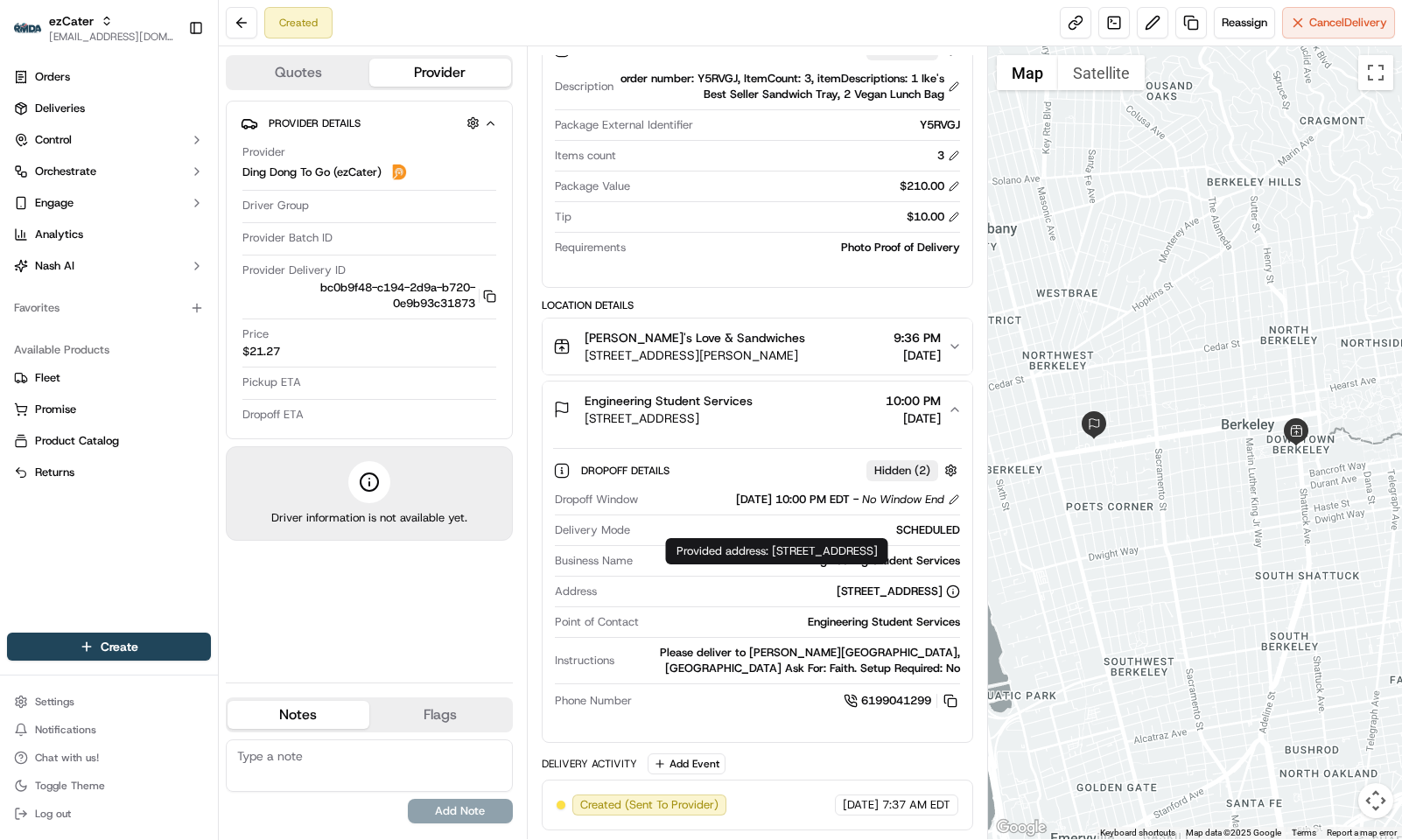
drag, startPoint x: 695, startPoint y: 581, endPoint x: 941, endPoint y: 591, distance: 246.2
click at [941, 591] on div "Dropoff Window [DATE] 10:00 PM EDT - No Window End Delivery Mode SCHEDULED Busi…" at bounding box center [757, 600] width 409 height 233
copy div "[STREET_ADDRESS]"
click at [819, 664] on div "Please deliver to [PERSON_NAME][GEOGRAPHIC_DATA], [GEOGRAPHIC_DATA] Ask For: Fa…" at bounding box center [790, 661] width 339 height 32
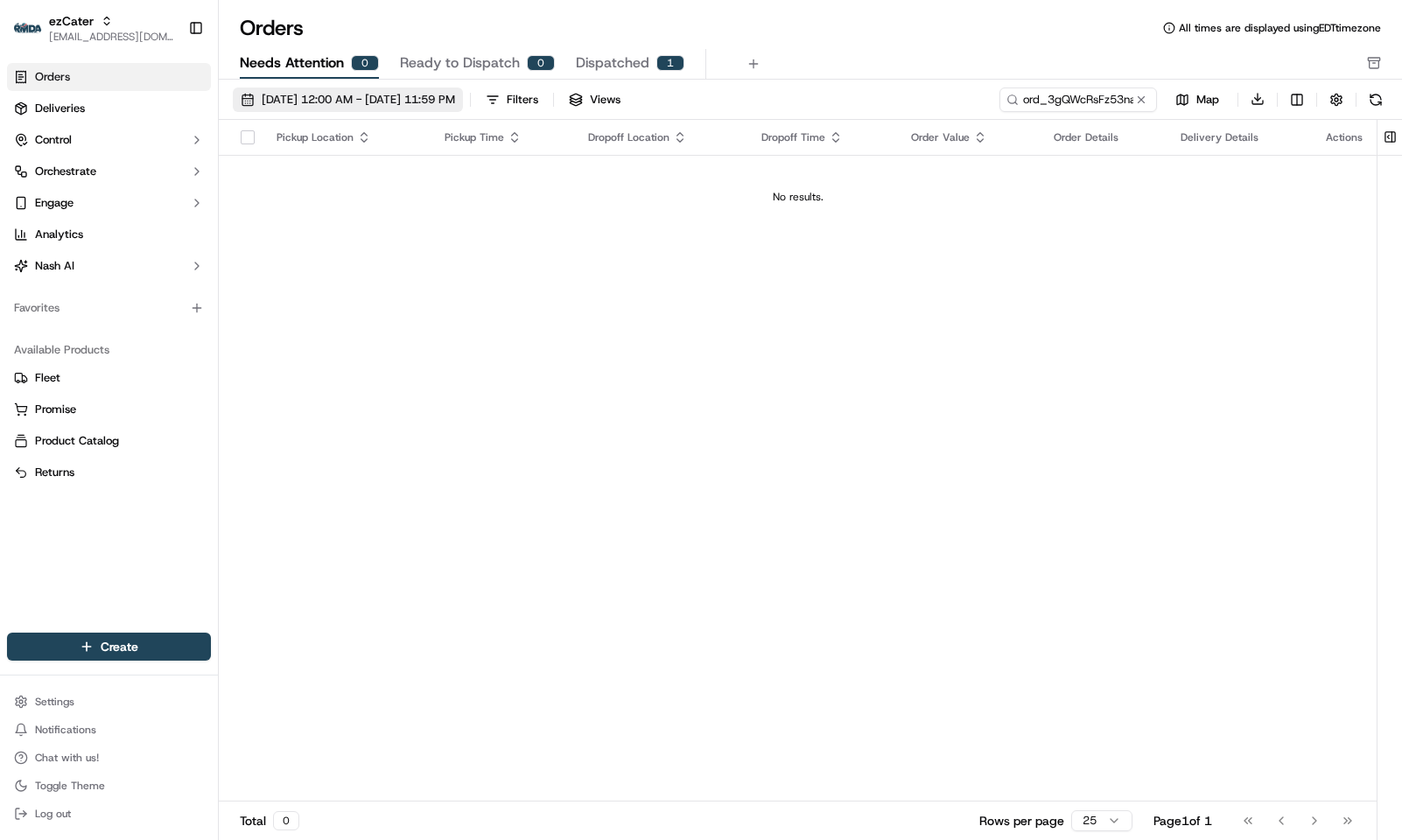
click at [355, 88] on button "[DATE] 12:00 AM - [DATE] 11:59 PM" at bounding box center [348, 100] width 230 height 25
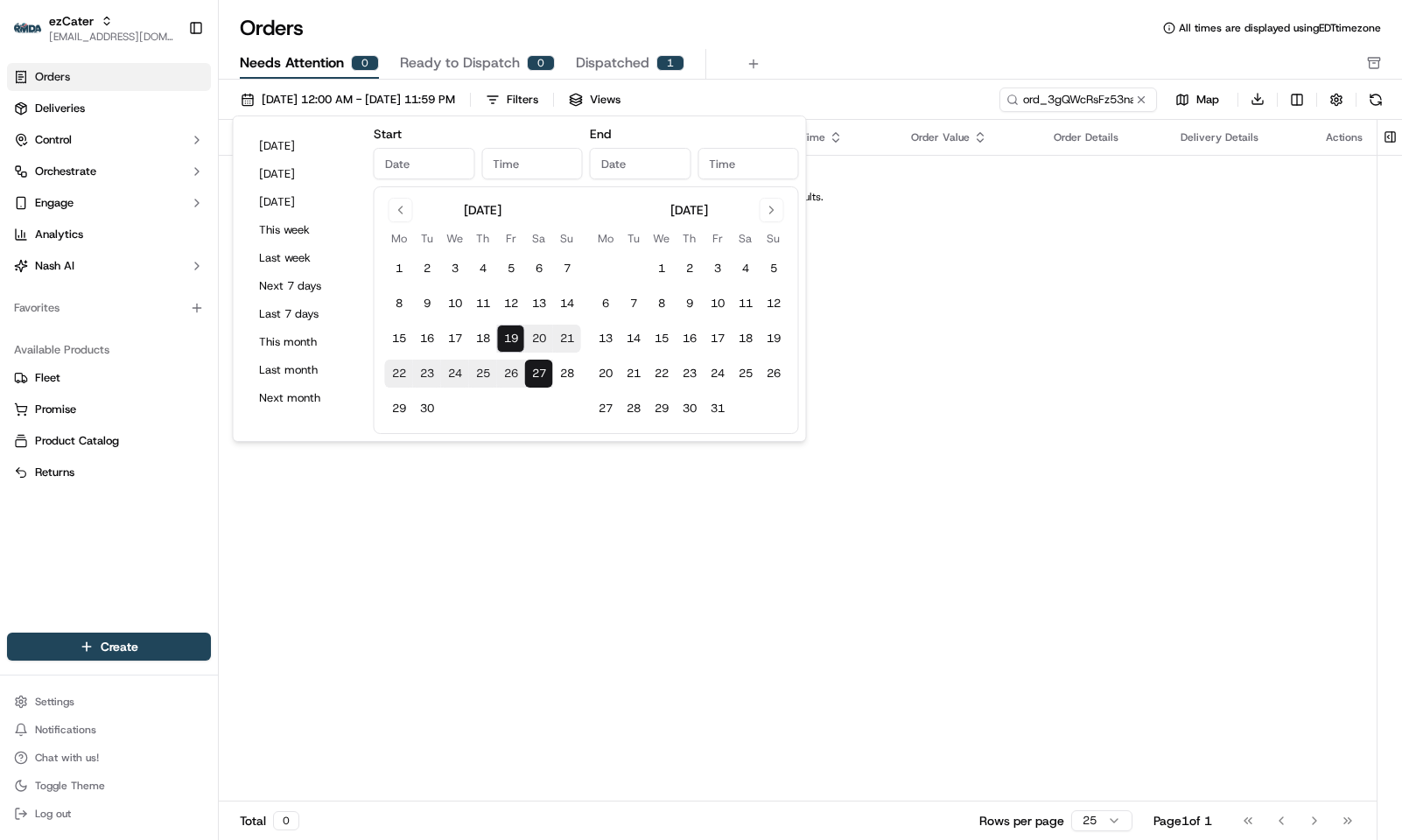
type input "[DATE]"
type input "12:00 AM"
type input "[DATE]"
type input "11:59 PM"
click at [510, 342] on button "19" at bounding box center [512, 339] width 28 height 28
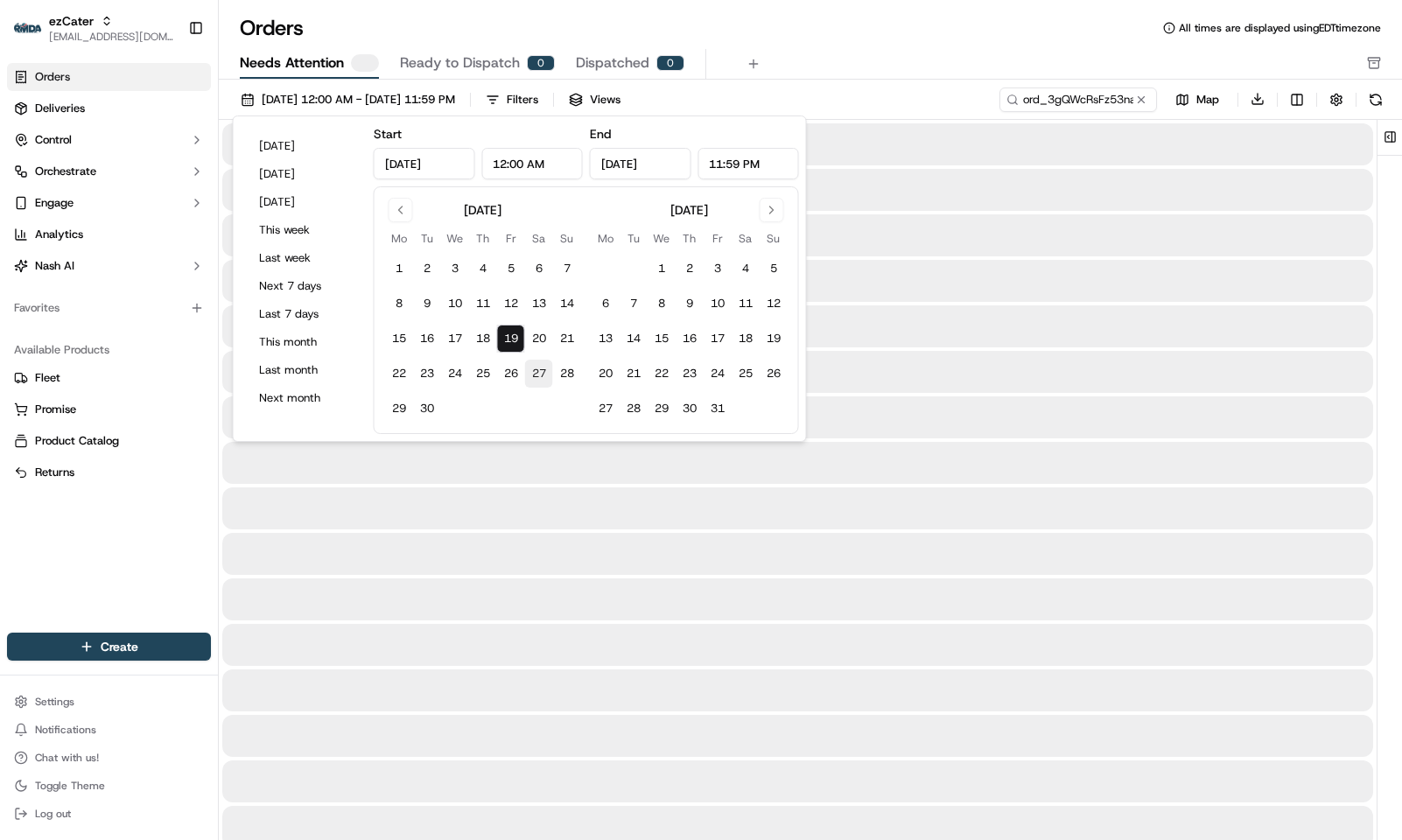
click at [534, 376] on button "27" at bounding box center [540, 374] width 28 height 28
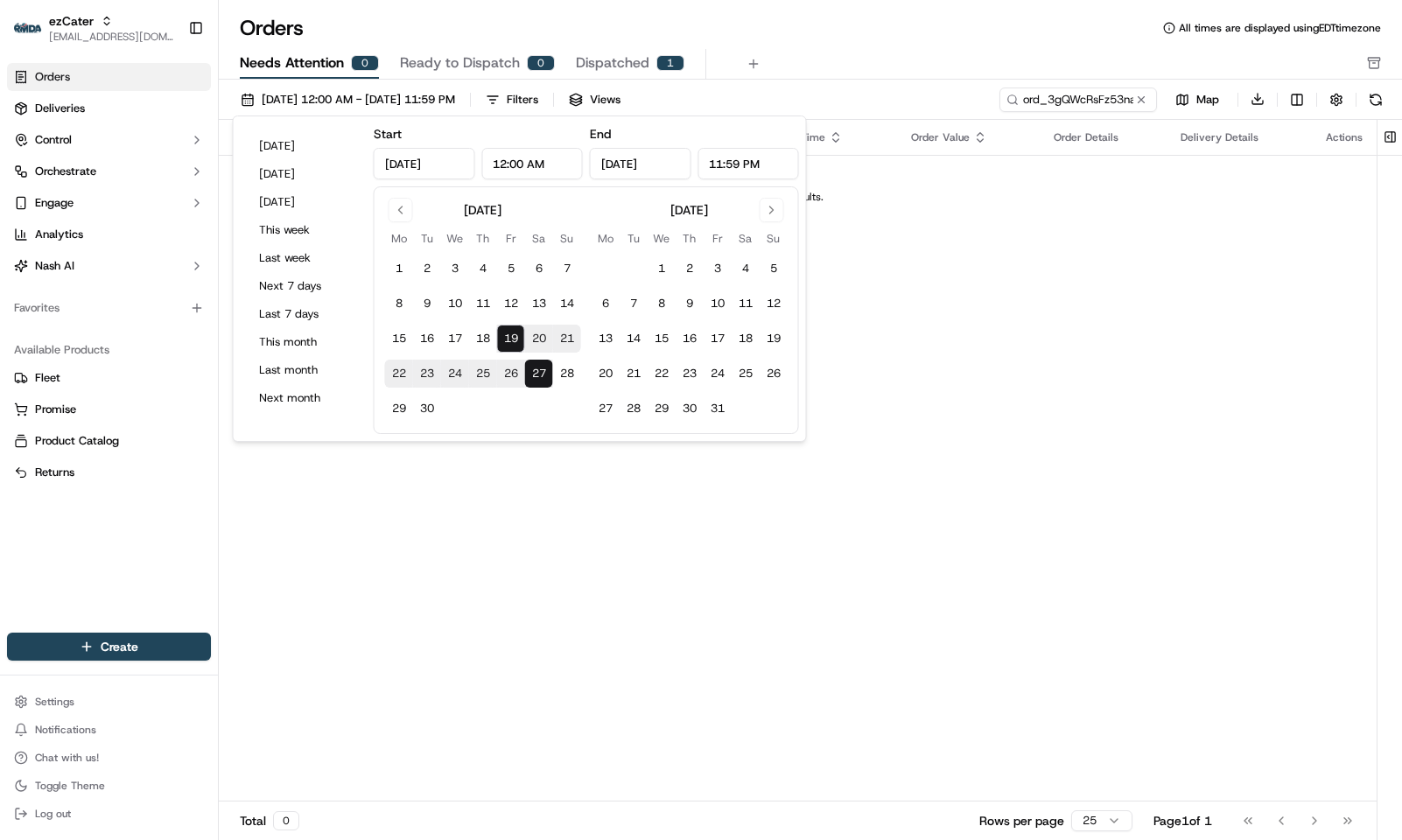
click at [511, 339] on button "19" at bounding box center [512, 339] width 28 height 28
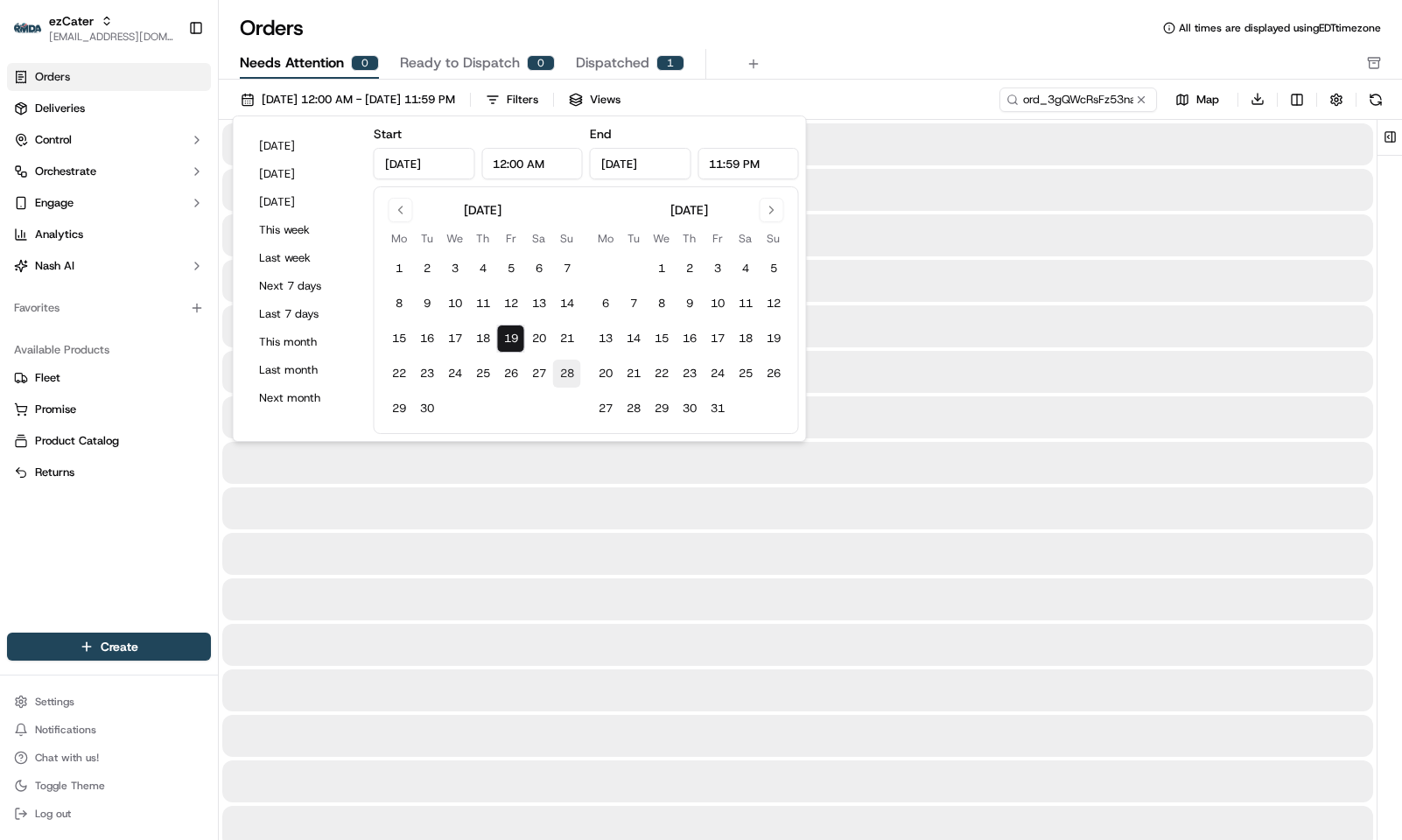
click at [573, 376] on button "28" at bounding box center [568, 374] width 28 height 28
type input "Sep 28, 2025"
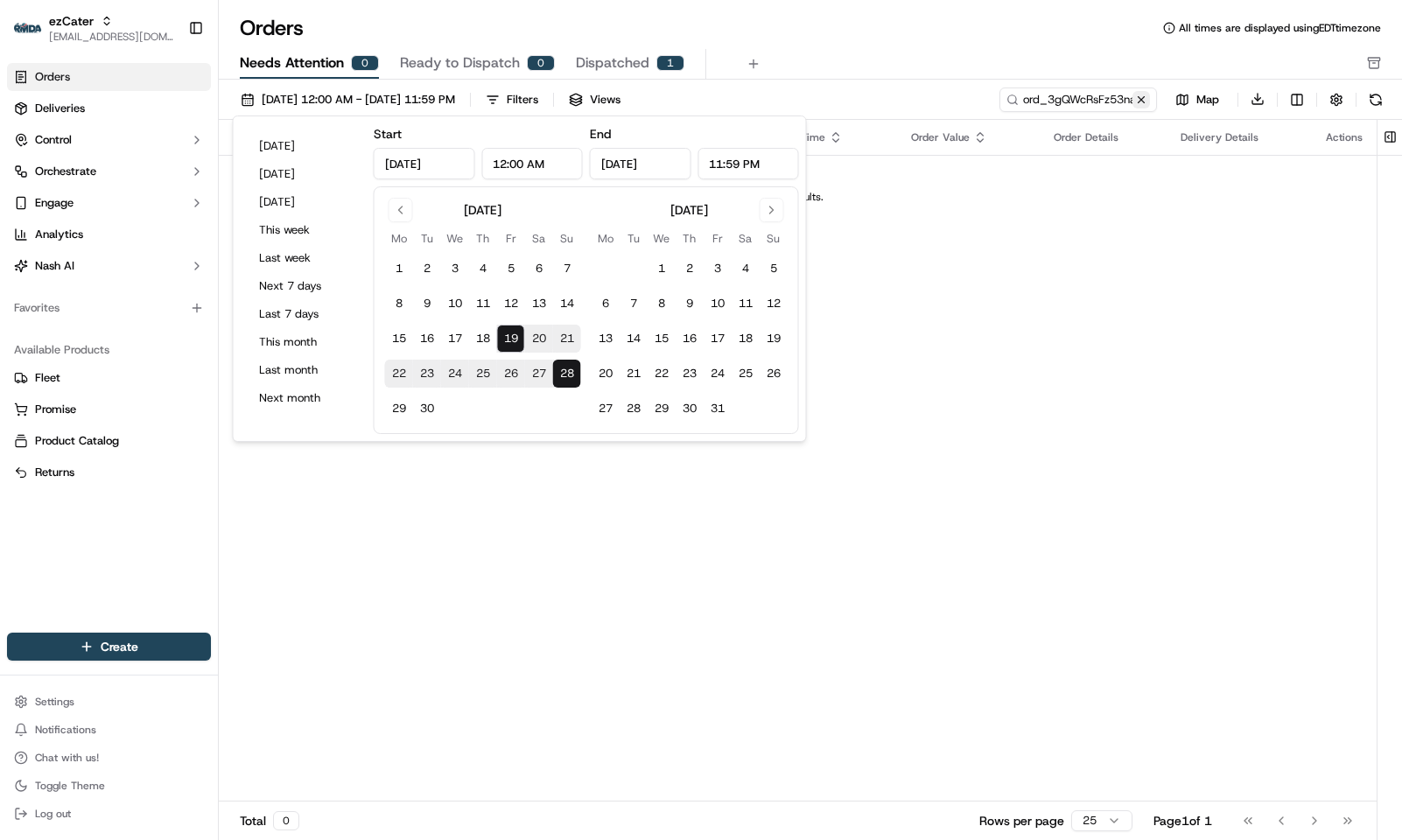
click at [1135, 100] on button at bounding box center [1142, 100] width 18 height 18
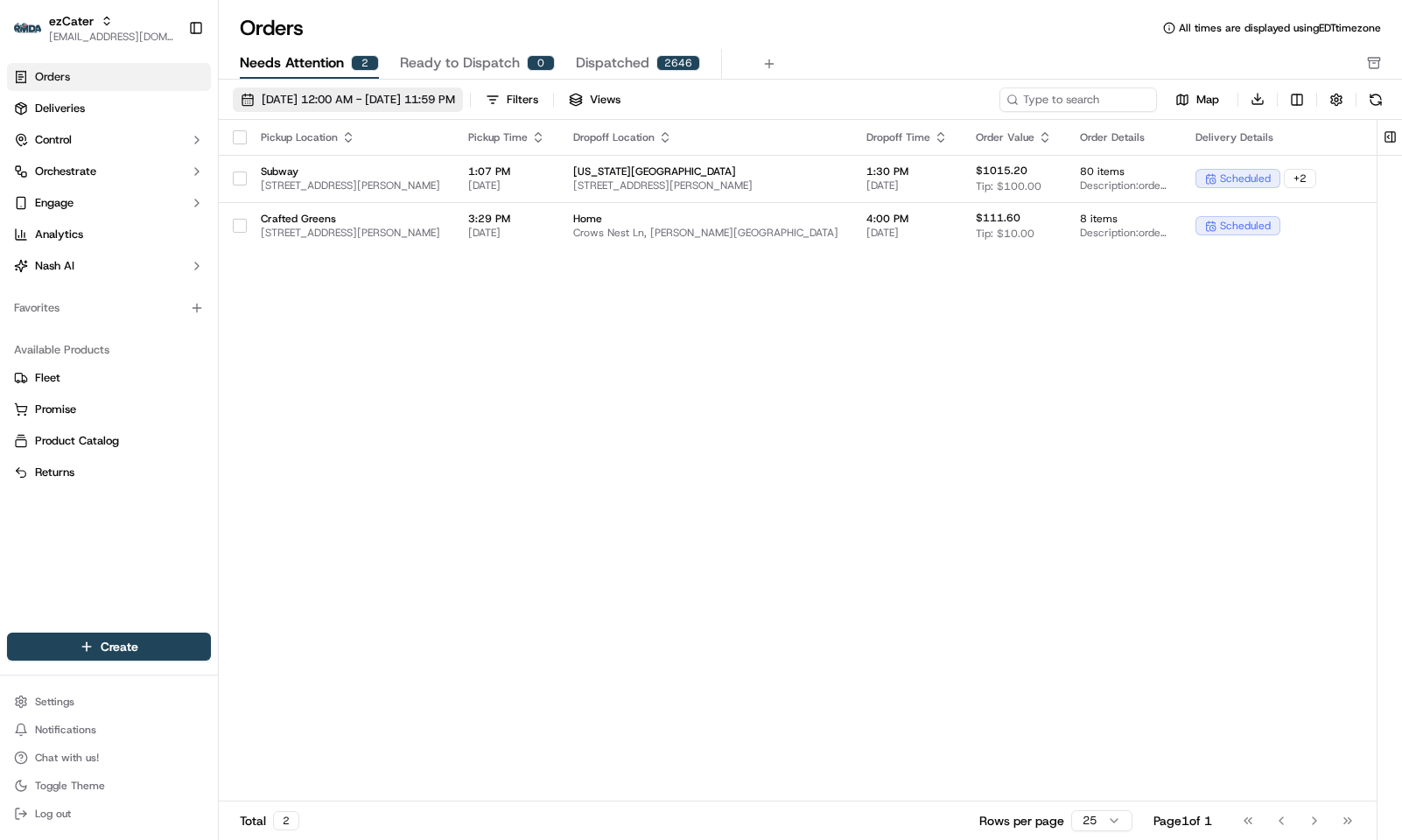
click at [343, 102] on span "09/19/2025 12:00 AM - 09/28/2025 11:59 PM" at bounding box center [359, 100] width 194 height 16
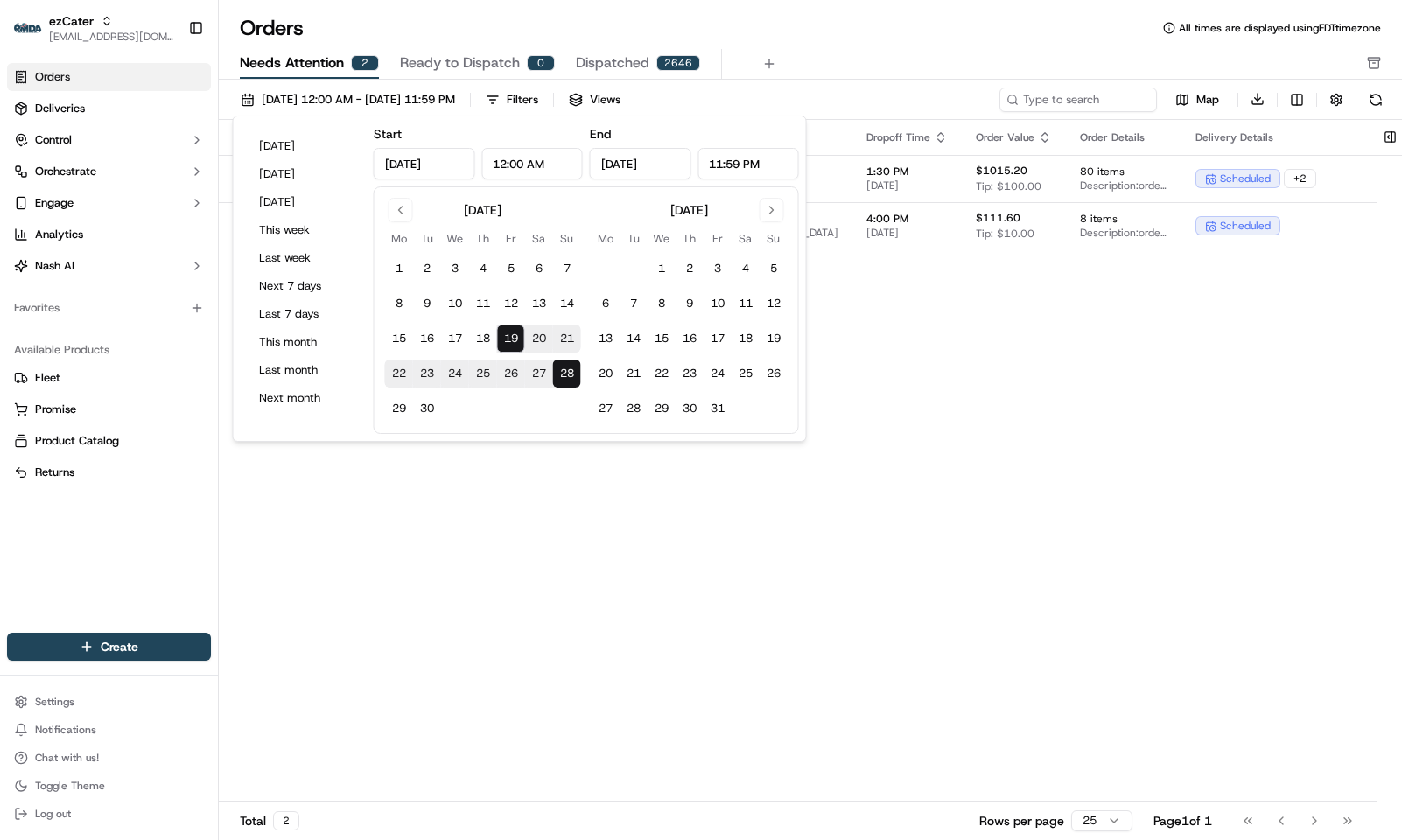
click at [521, 340] on button "19" at bounding box center [512, 339] width 28 height 28
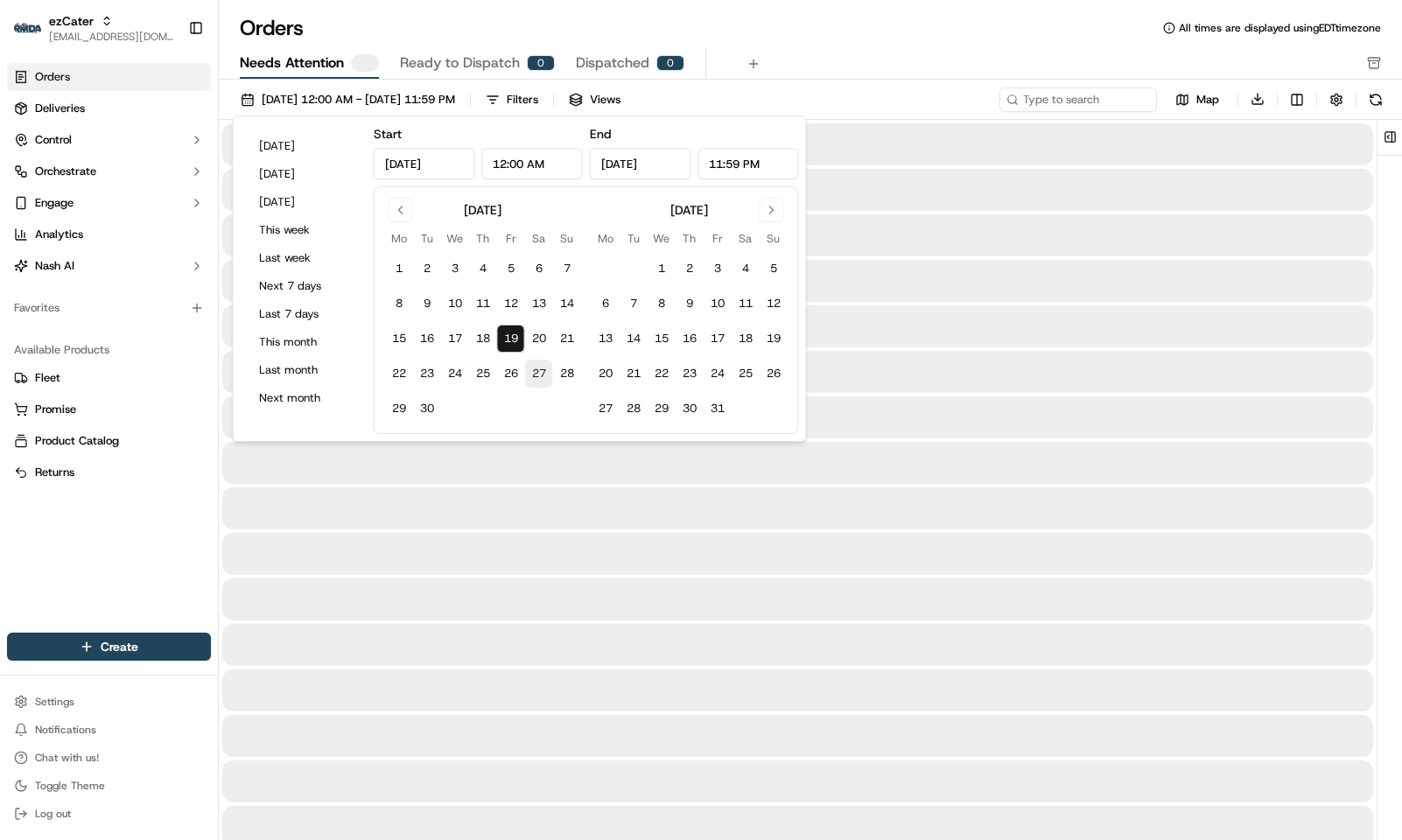
click at [534, 366] on button "27" at bounding box center [540, 374] width 28 height 28
type input "Sep 27, 2025"
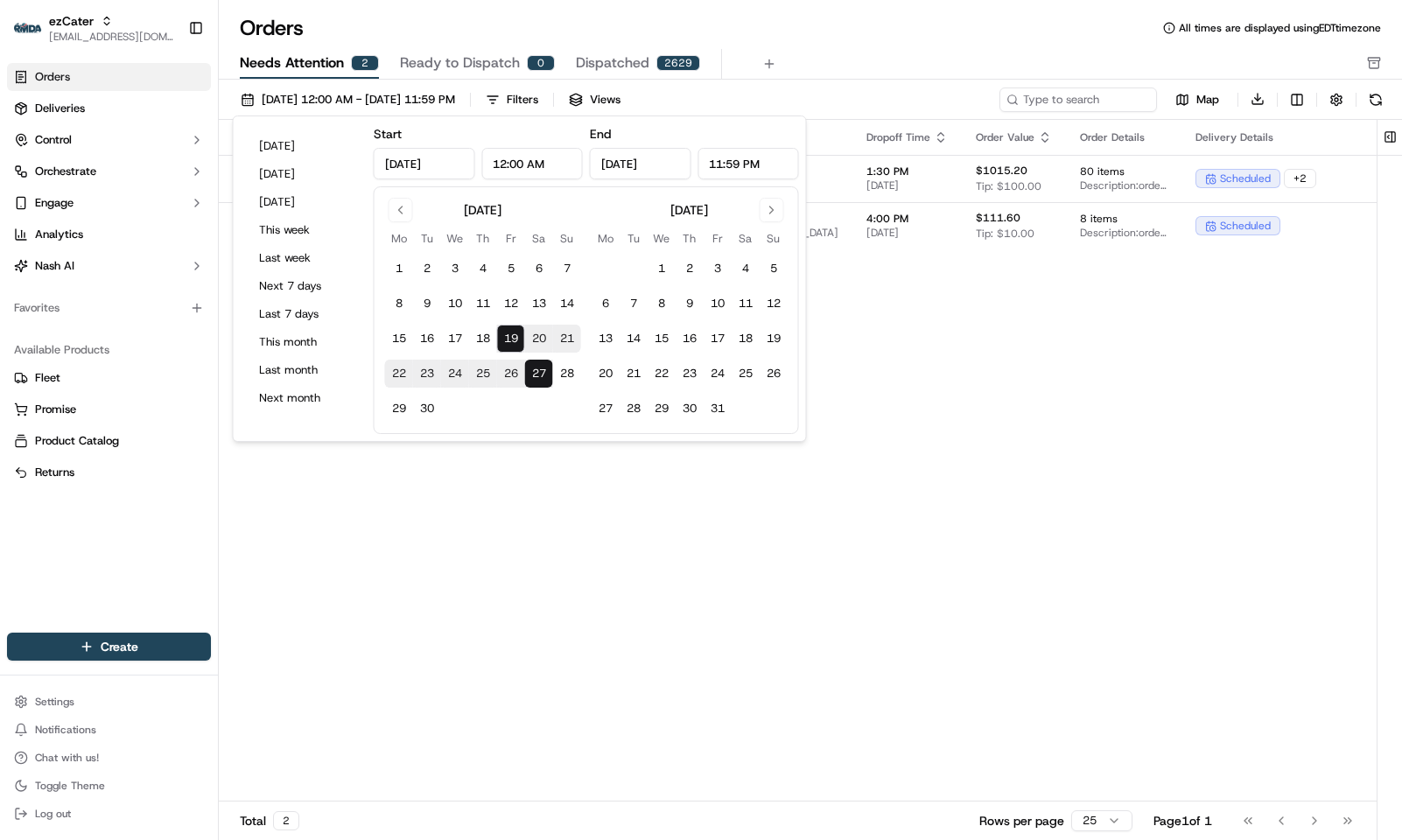
click at [841, 46] on div "Orders All times are displayed using EDT timezone Needs Attention 2 Ready to Di…" at bounding box center [810, 47] width 1183 height 66
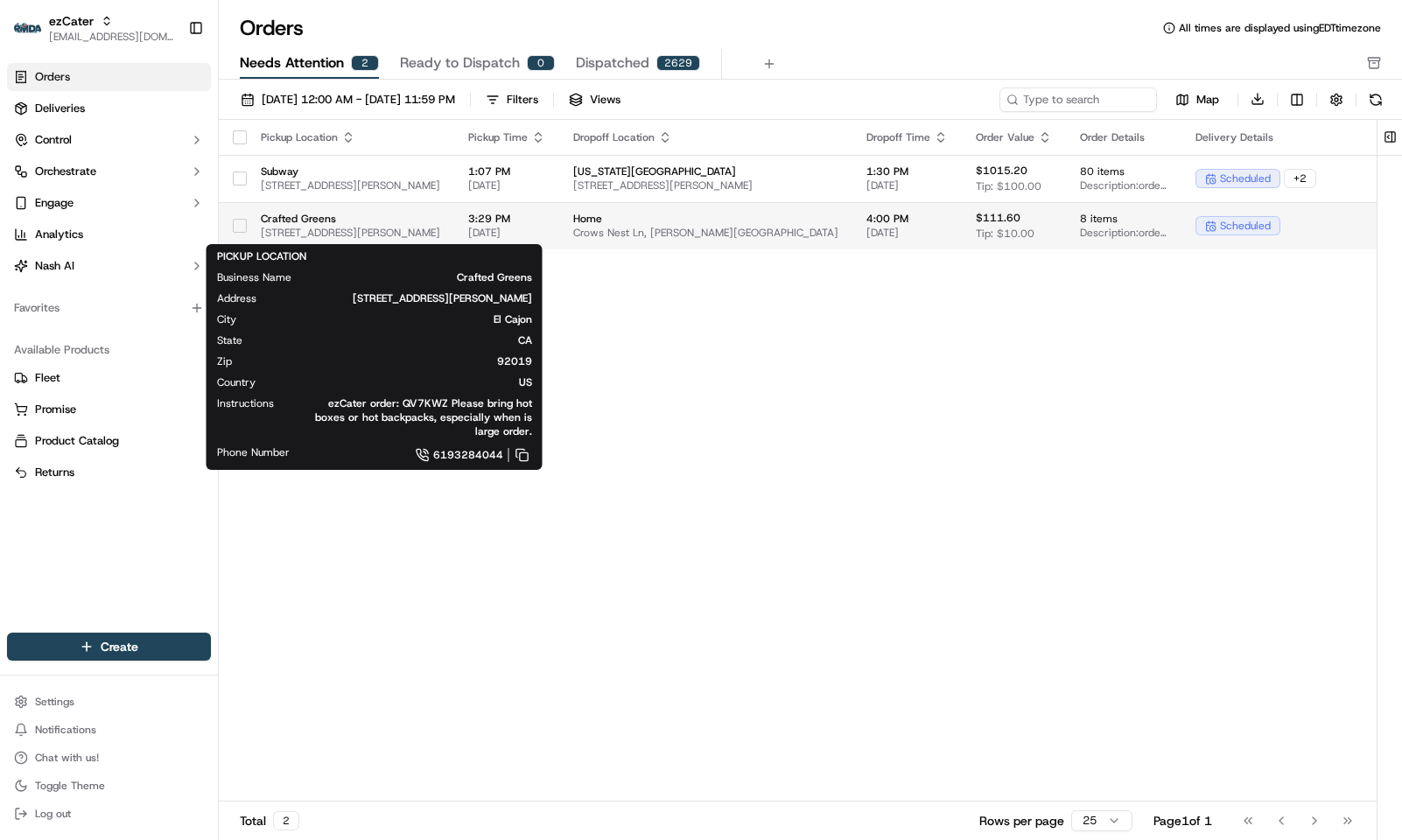
click at [385, 231] on span "745 Jamacha Rd, El Cajon, CA 92019, USA" at bounding box center [351, 233] width 180 height 14
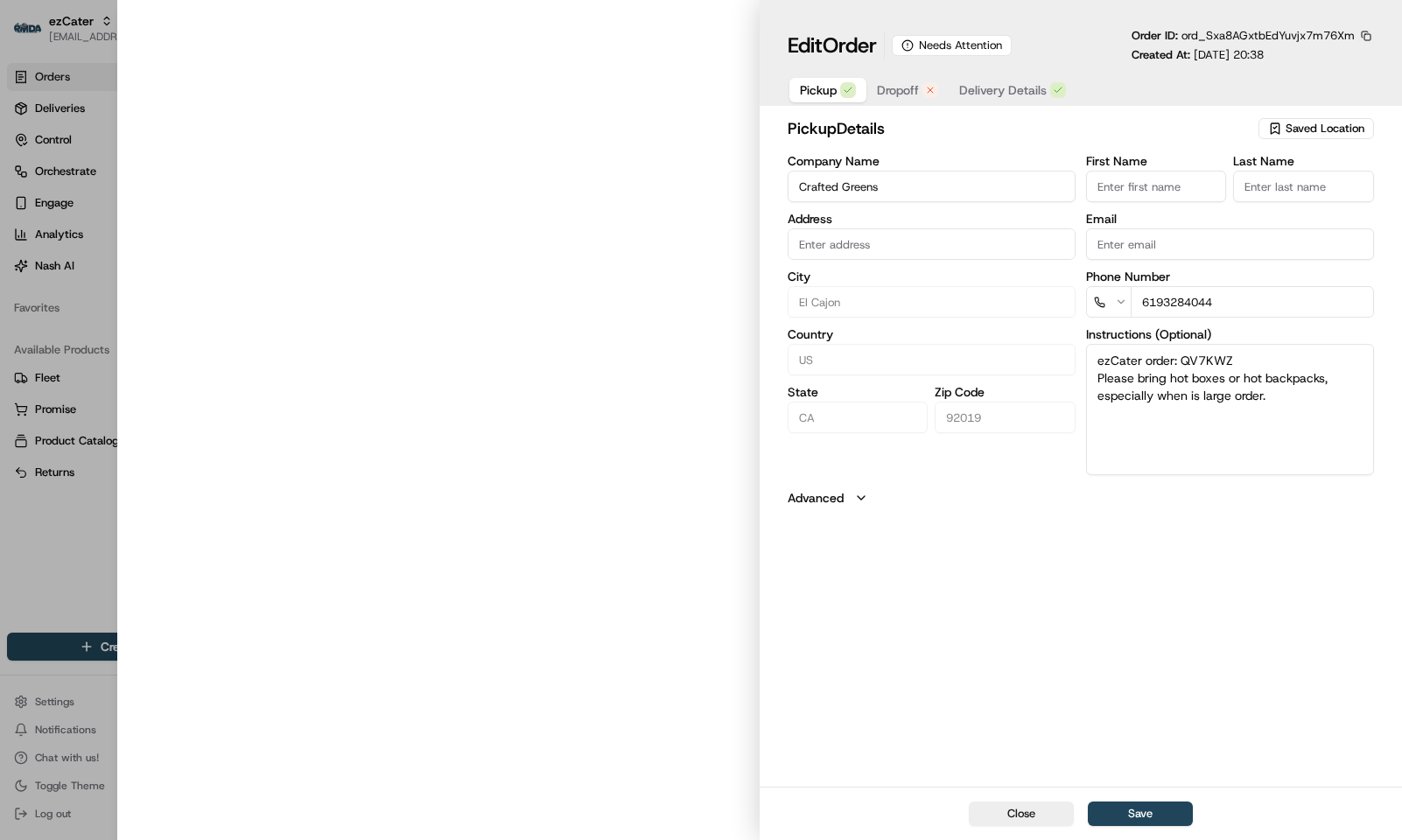
type input "745 Jamacha Rd, El Cajon, CA, 92019"
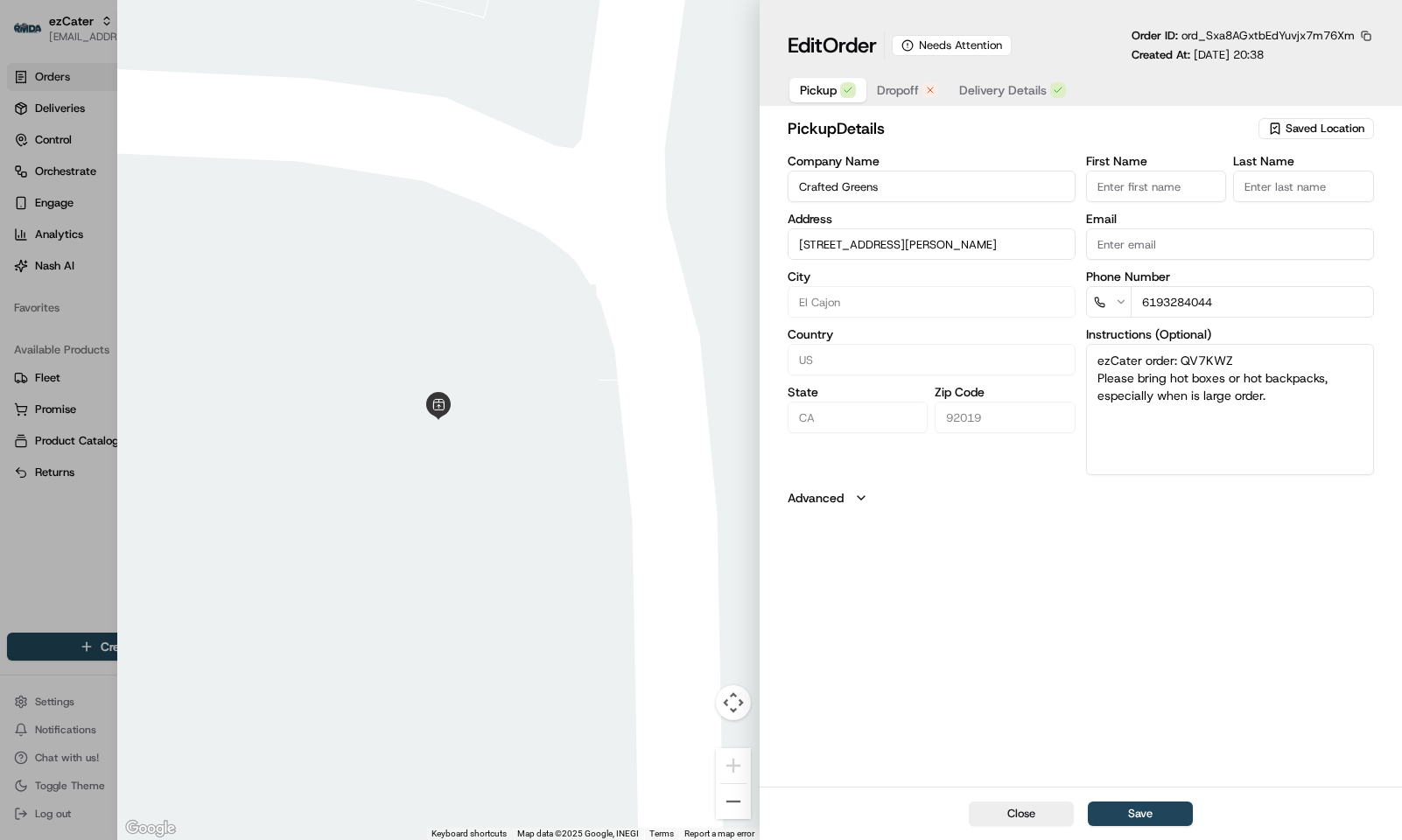
click at [95, 546] on div at bounding box center [701, 420] width 1402 height 840
type input "+1"
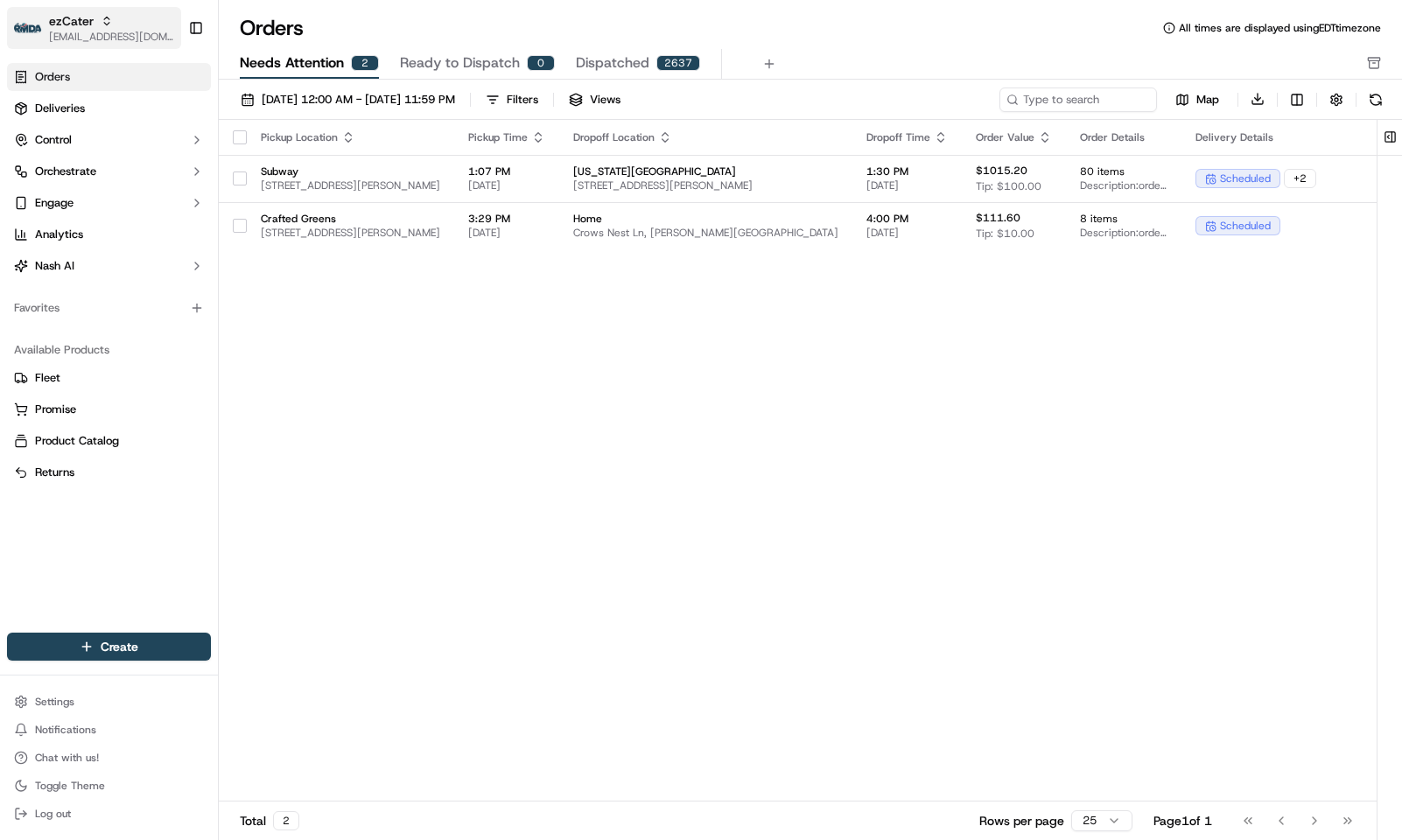
click at [67, 30] on span "[EMAIL_ADDRESS][DOMAIN_NAME]" at bounding box center [111, 37] width 125 height 14
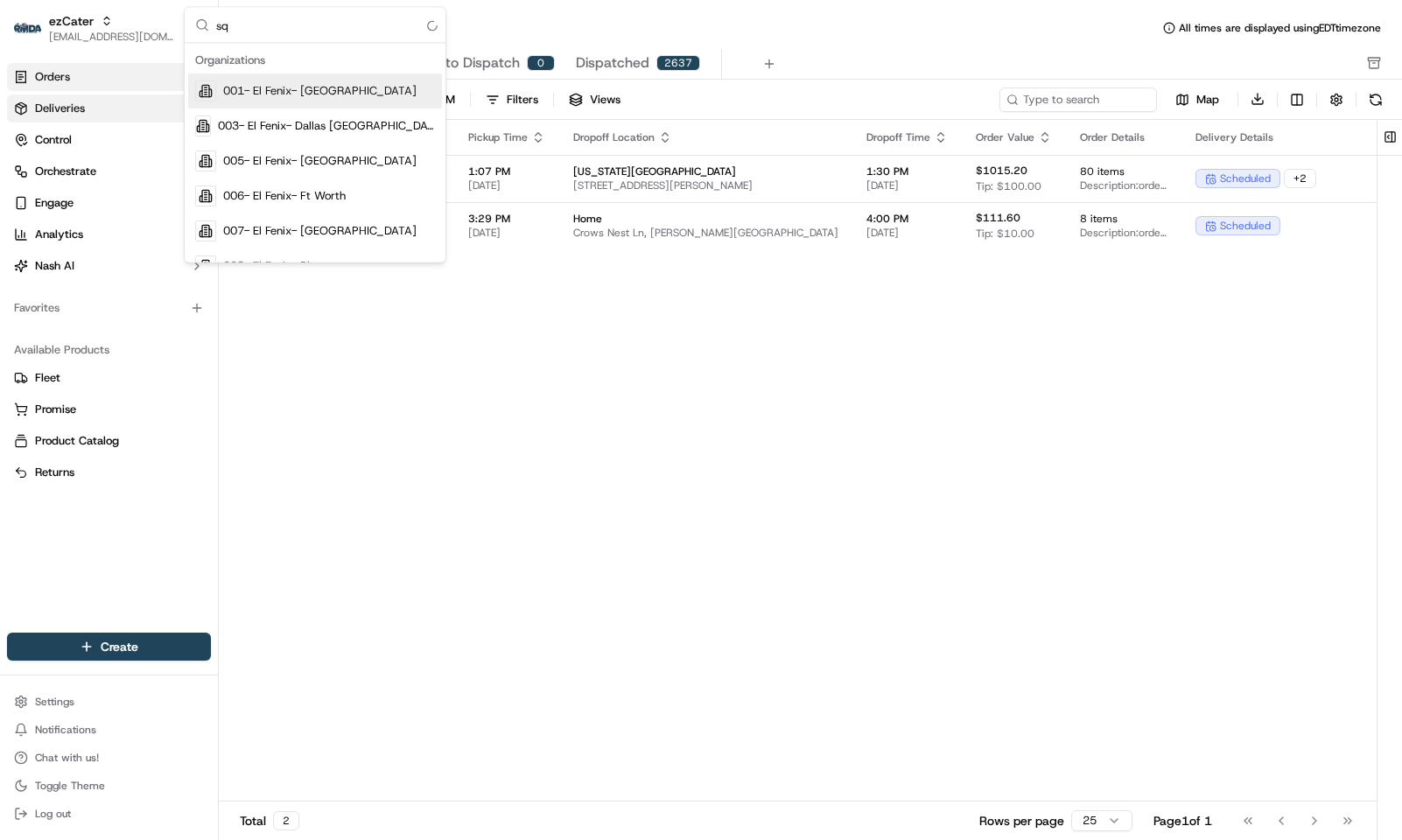
type input "s"
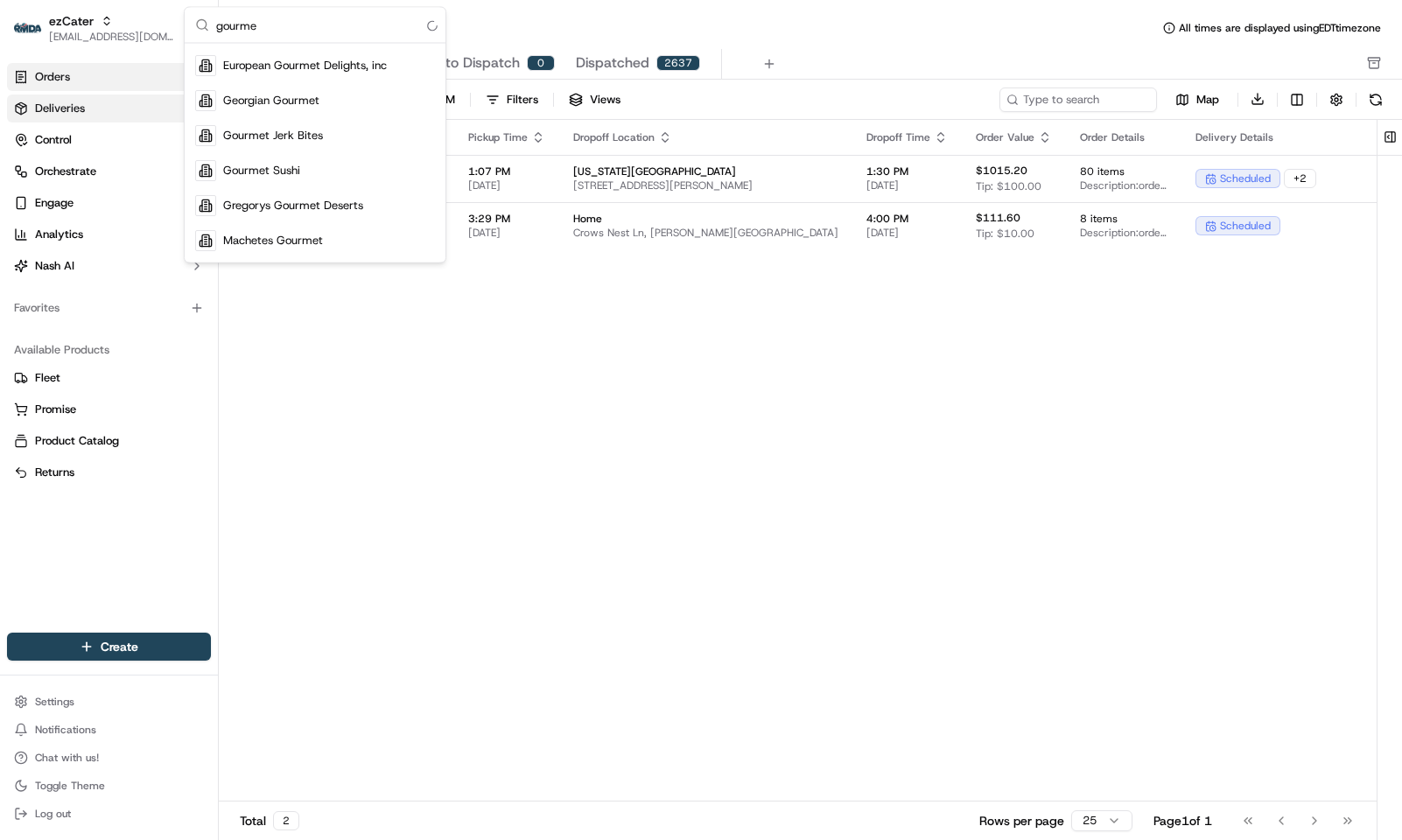
type input "gourmet"
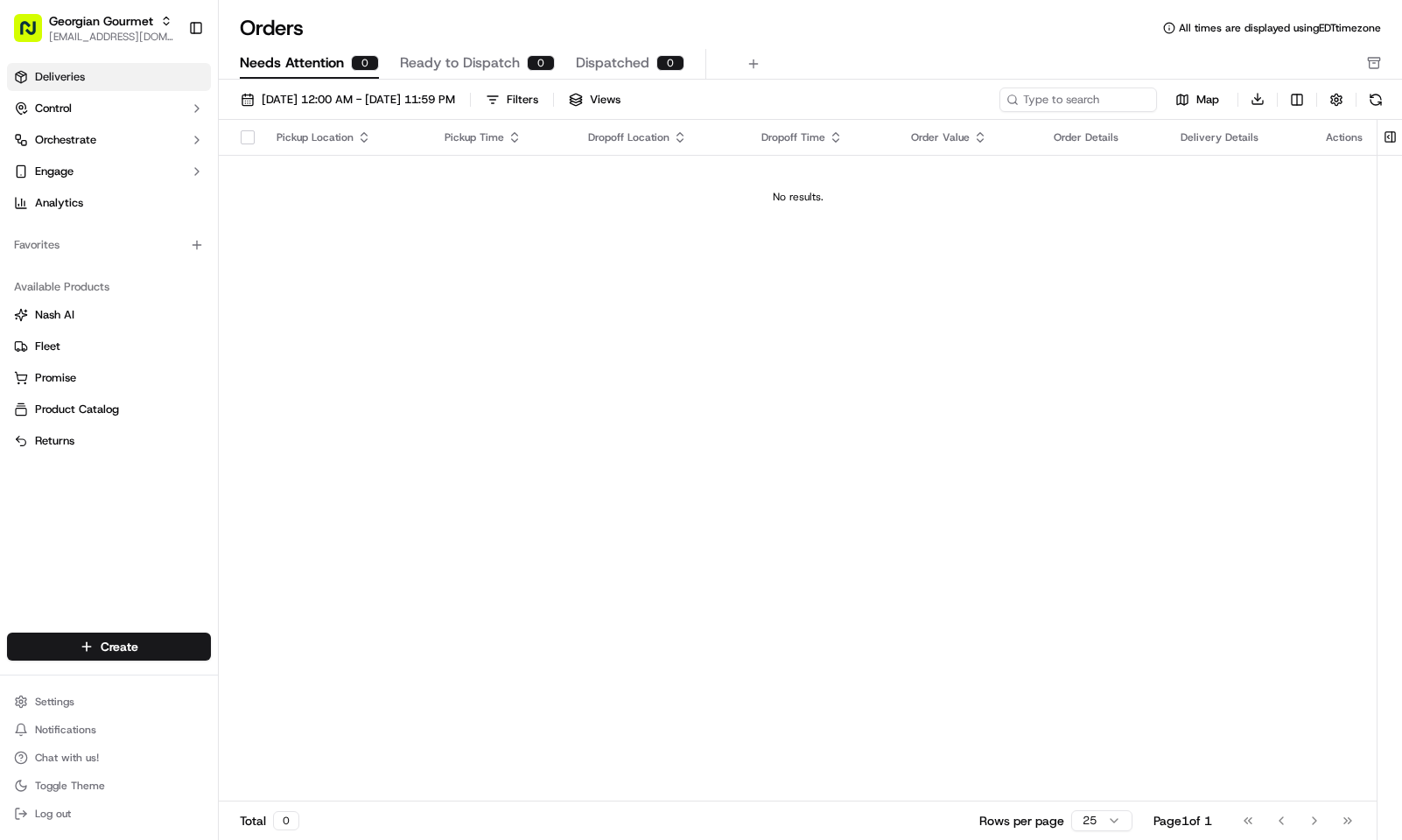
click at [130, 89] on link "Deliveries" at bounding box center [109, 77] width 204 height 28
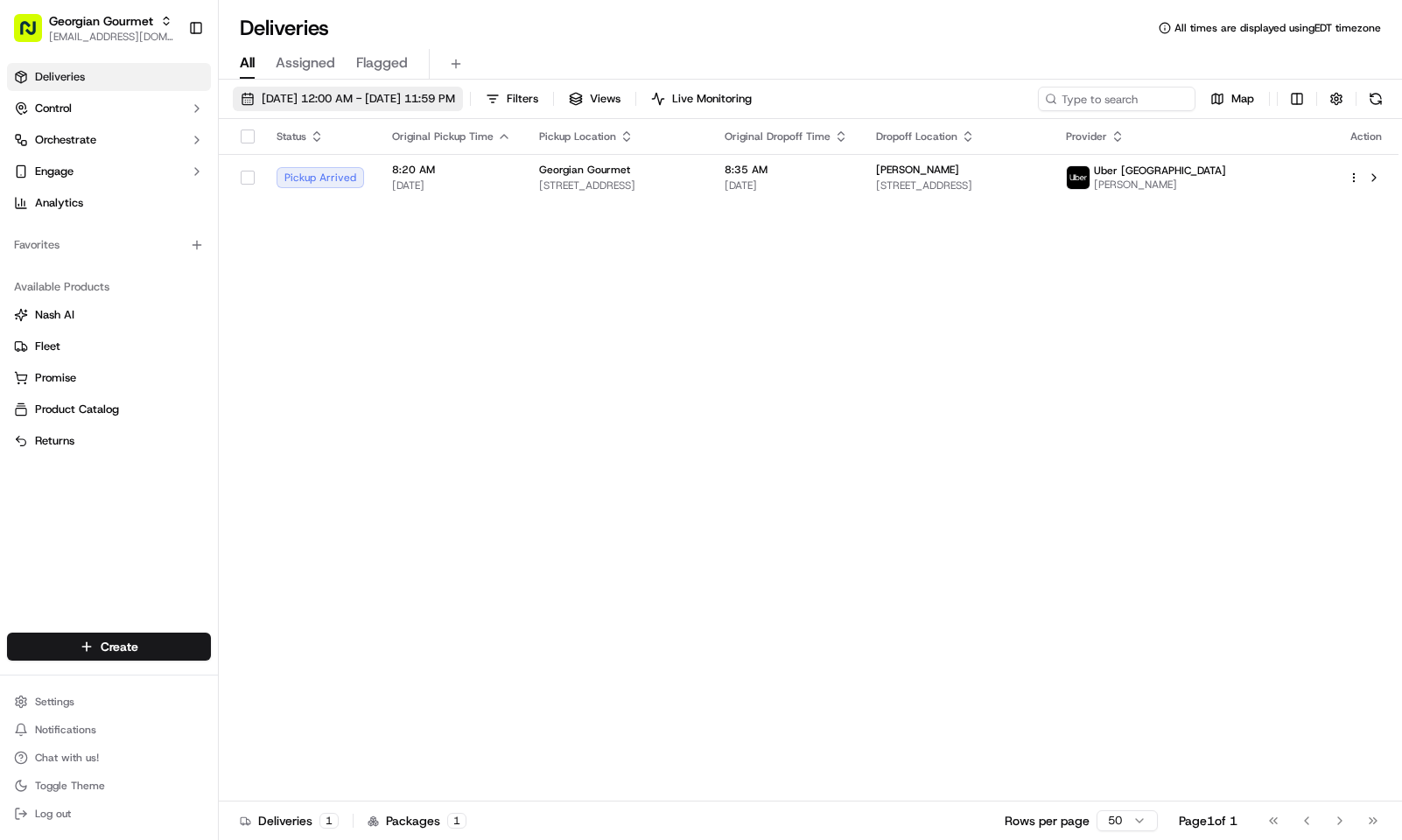
click at [371, 105] on span "09/19/2025 12:00 AM - 09/19/2025 11:59 PM" at bounding box center [359, 99] width 194 height 16
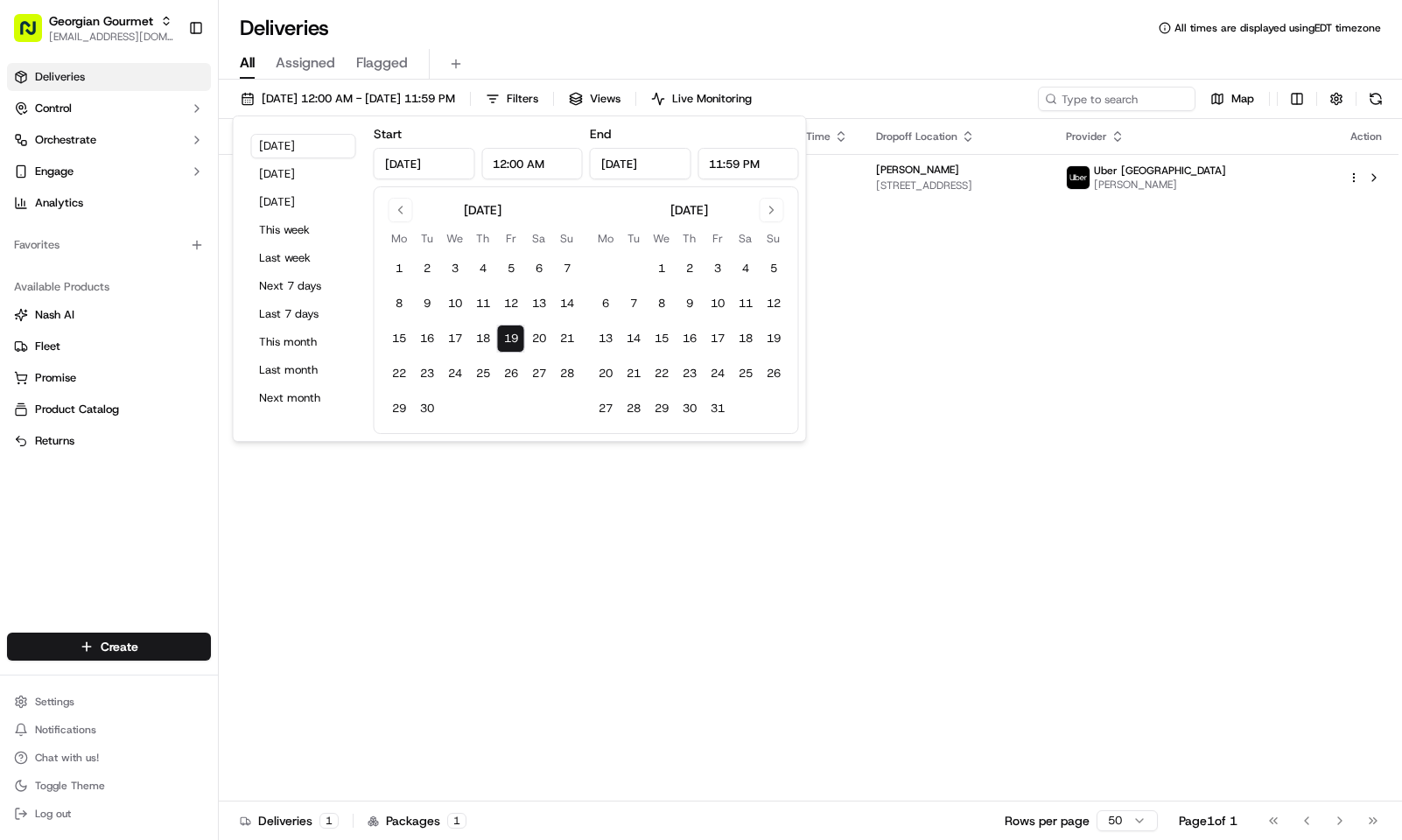
click at [642, 47] on div "All Assigned Flagged" at bounding box center [810, 61] width 1183 height 38
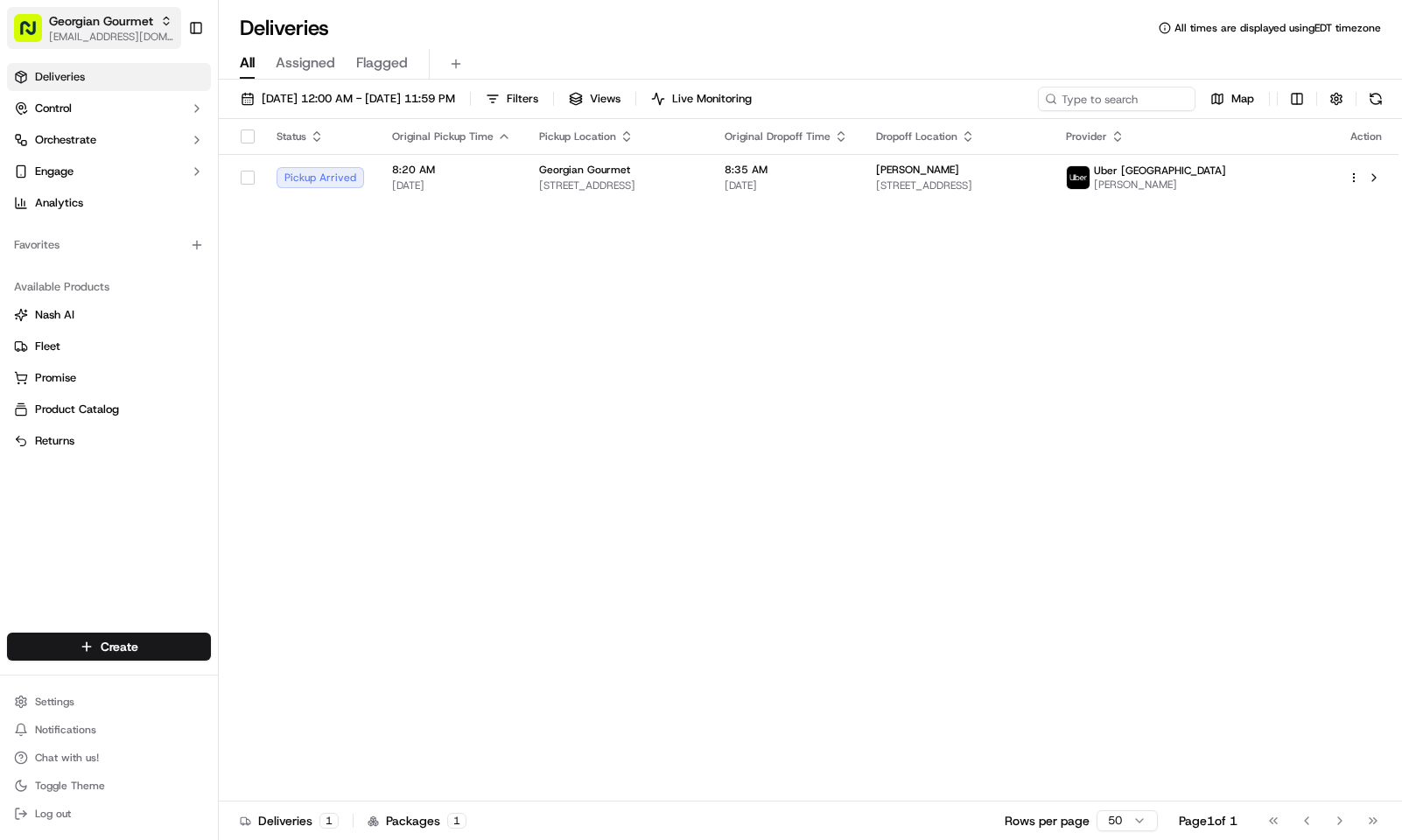
click at [100, 34] on span "[EMAIL_ADDRESS][DOMAIN_NAME]" at bounding box center [111, 37] width 125 height 14
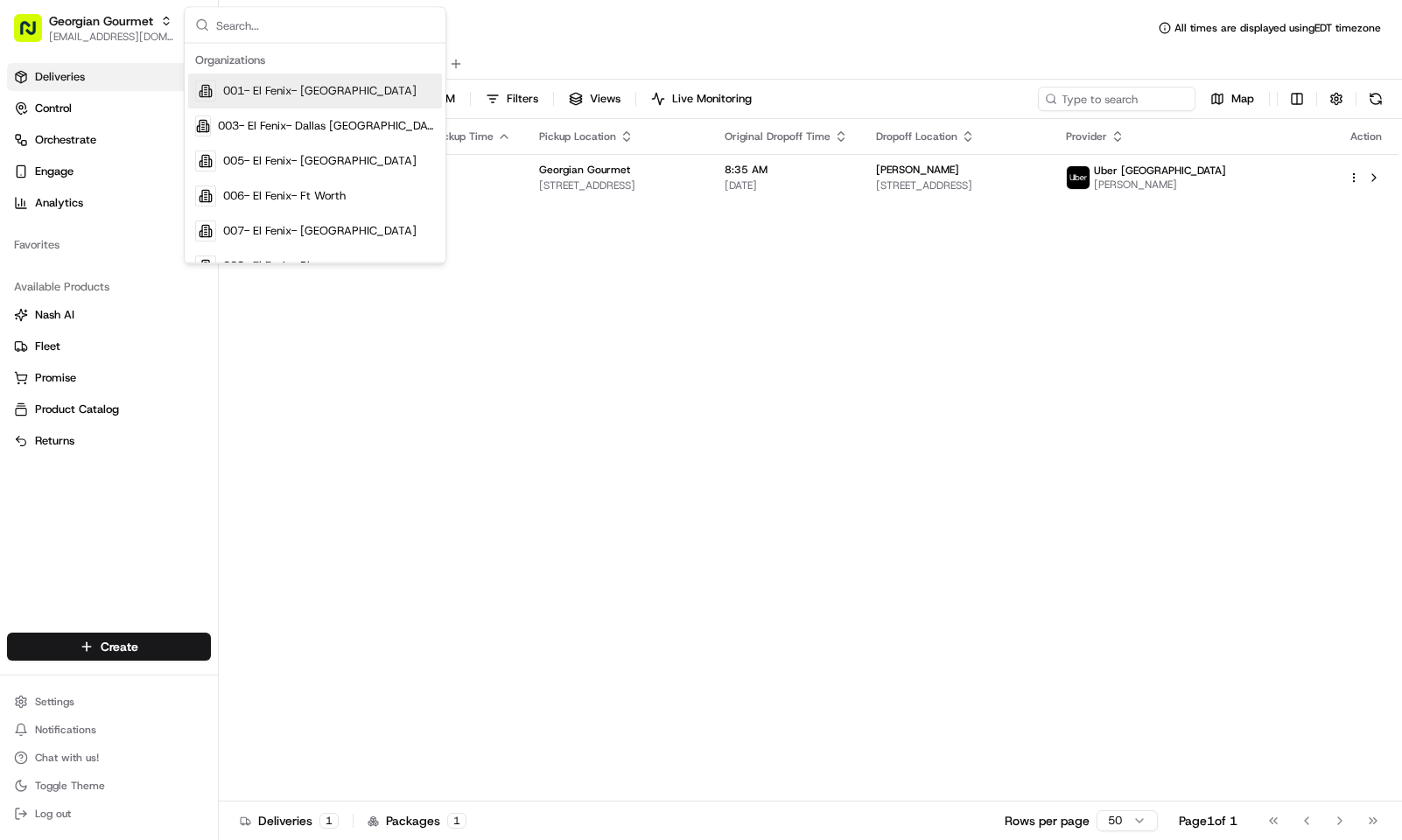
click at [526, 24] on div "Deliveries All times are displayed using EDT timezone" at bounding box center [810, 28] width 1183 height 28
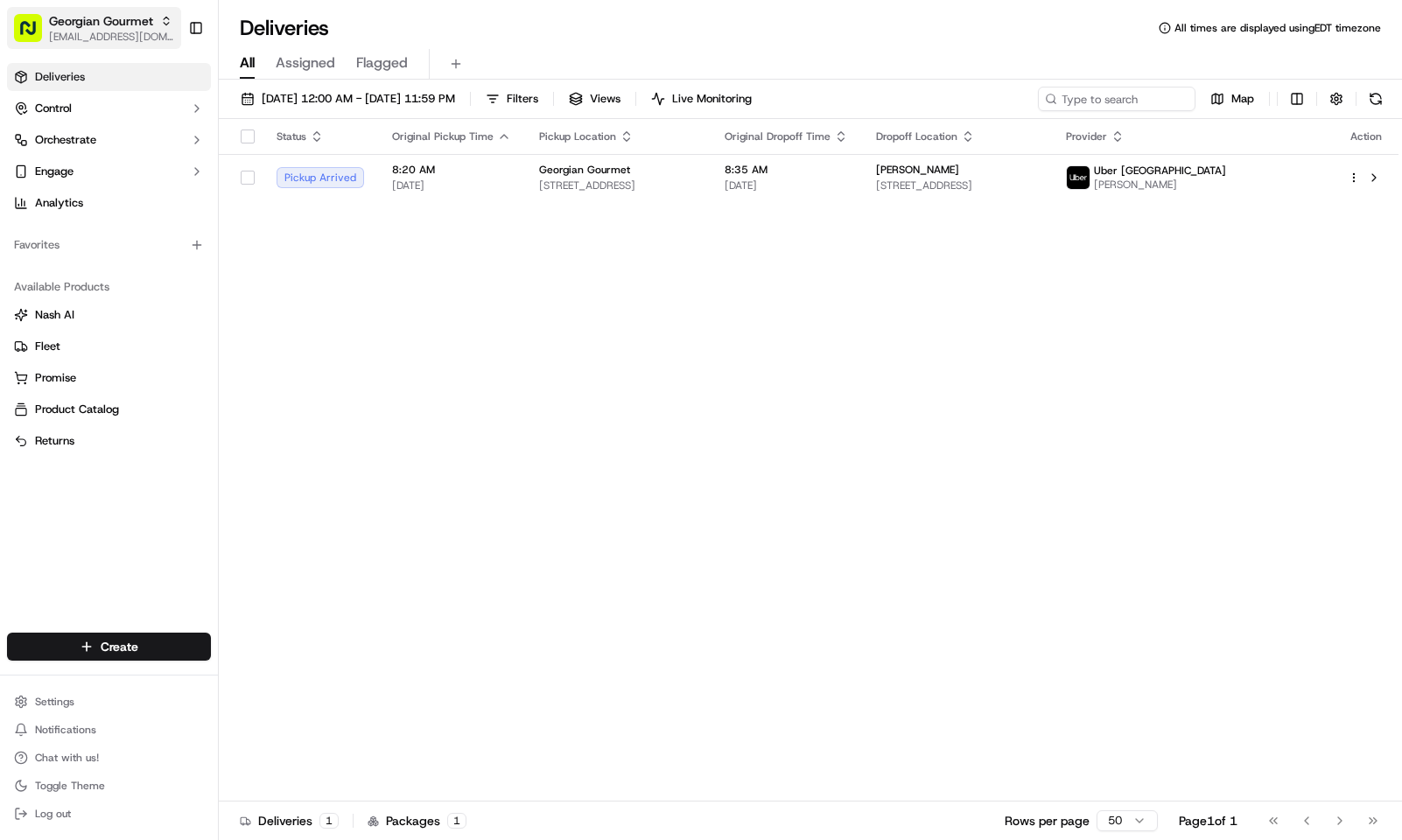
click at [103, 32] on span "[EMAIL_ADDRESS][DOMAIN_NAME]" at bounding box center [111, 37] width 125 height 14
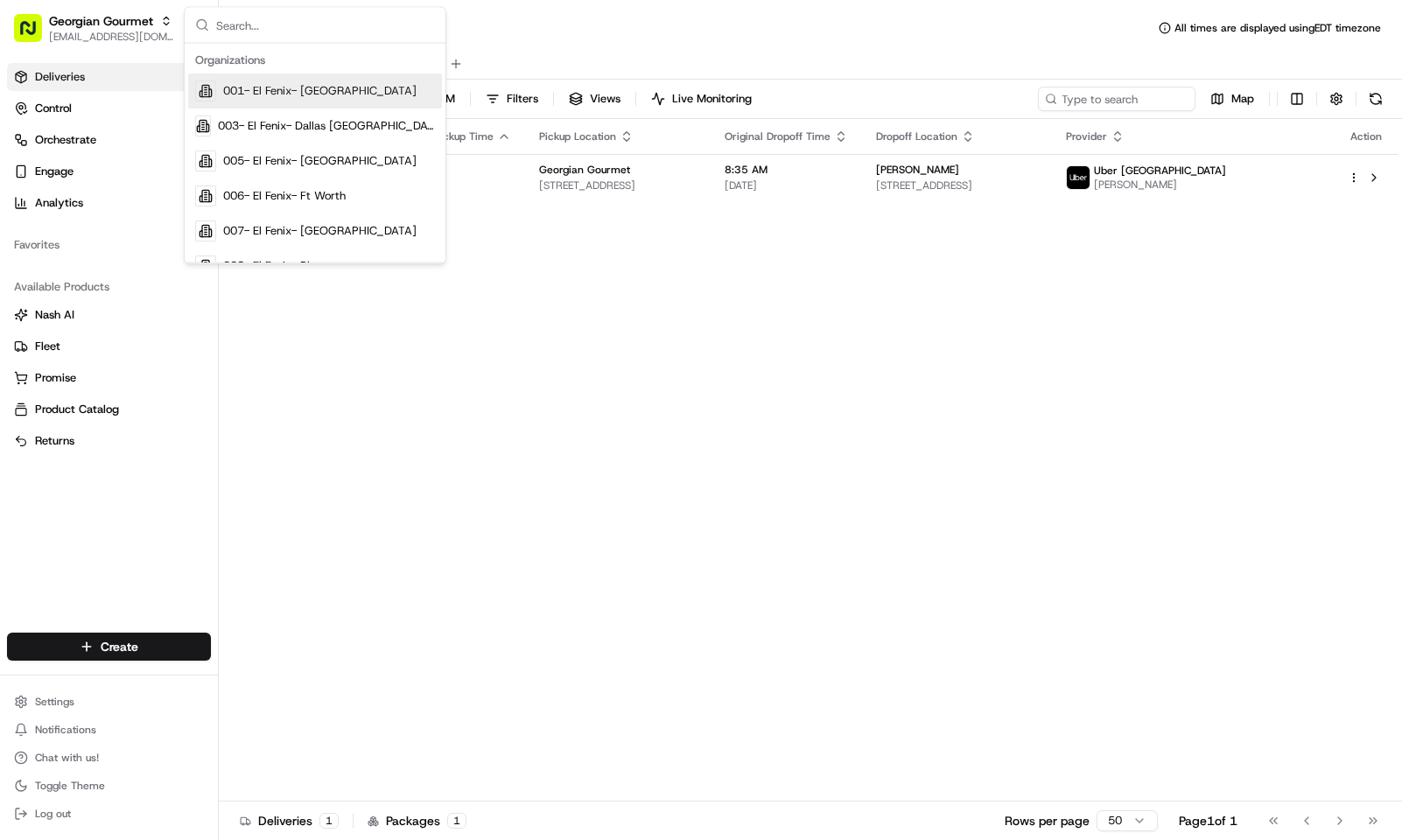
click at [612, 26] on div "Deliveries All times are displayed using EDT timezone" at bounding box center [810, 28] width 1183 height 28
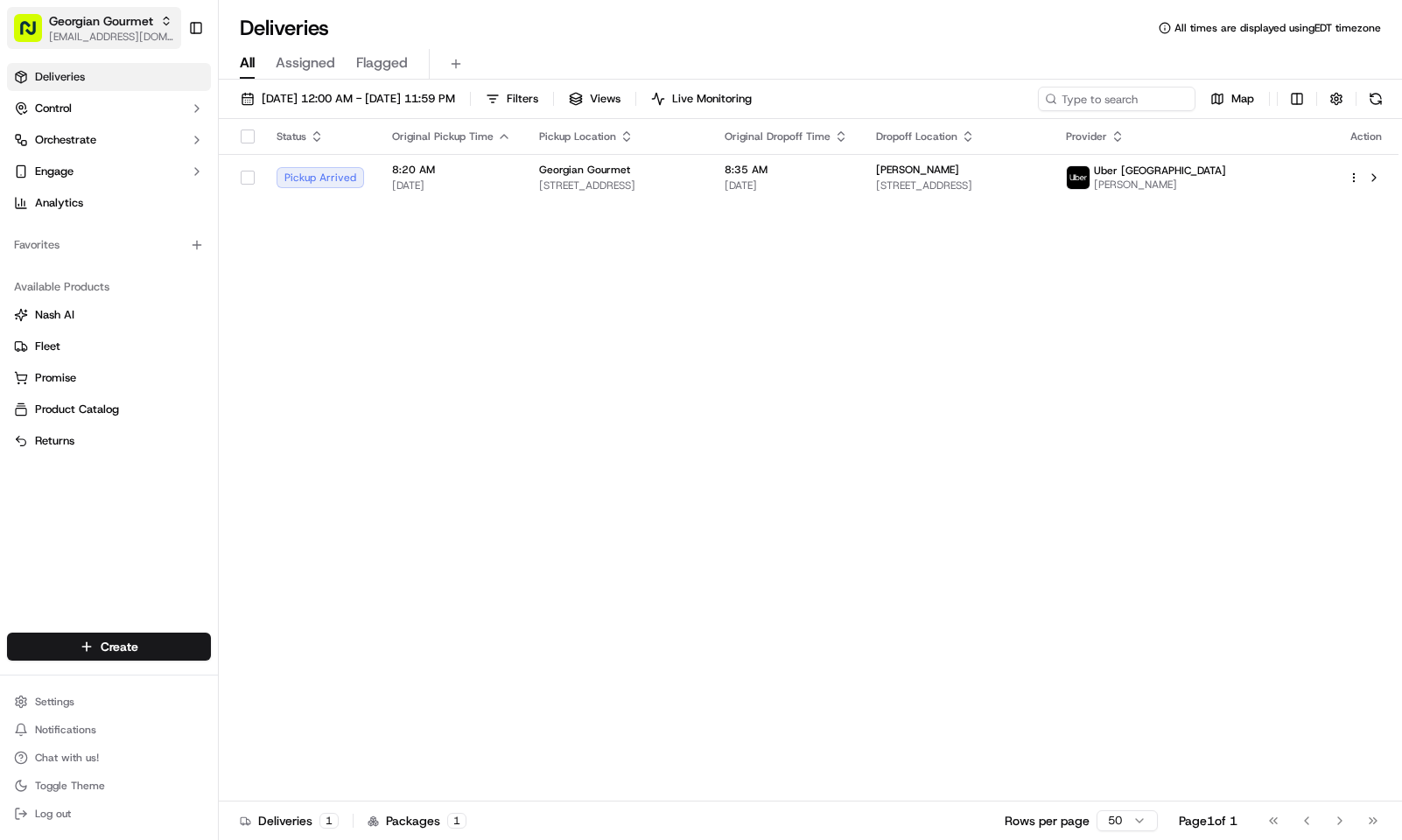
click at [81, 32] on span "[EMAIL_ADDRESS][DOMAIN_NAME]" at bounding box center [111, 37] width 125 height 14
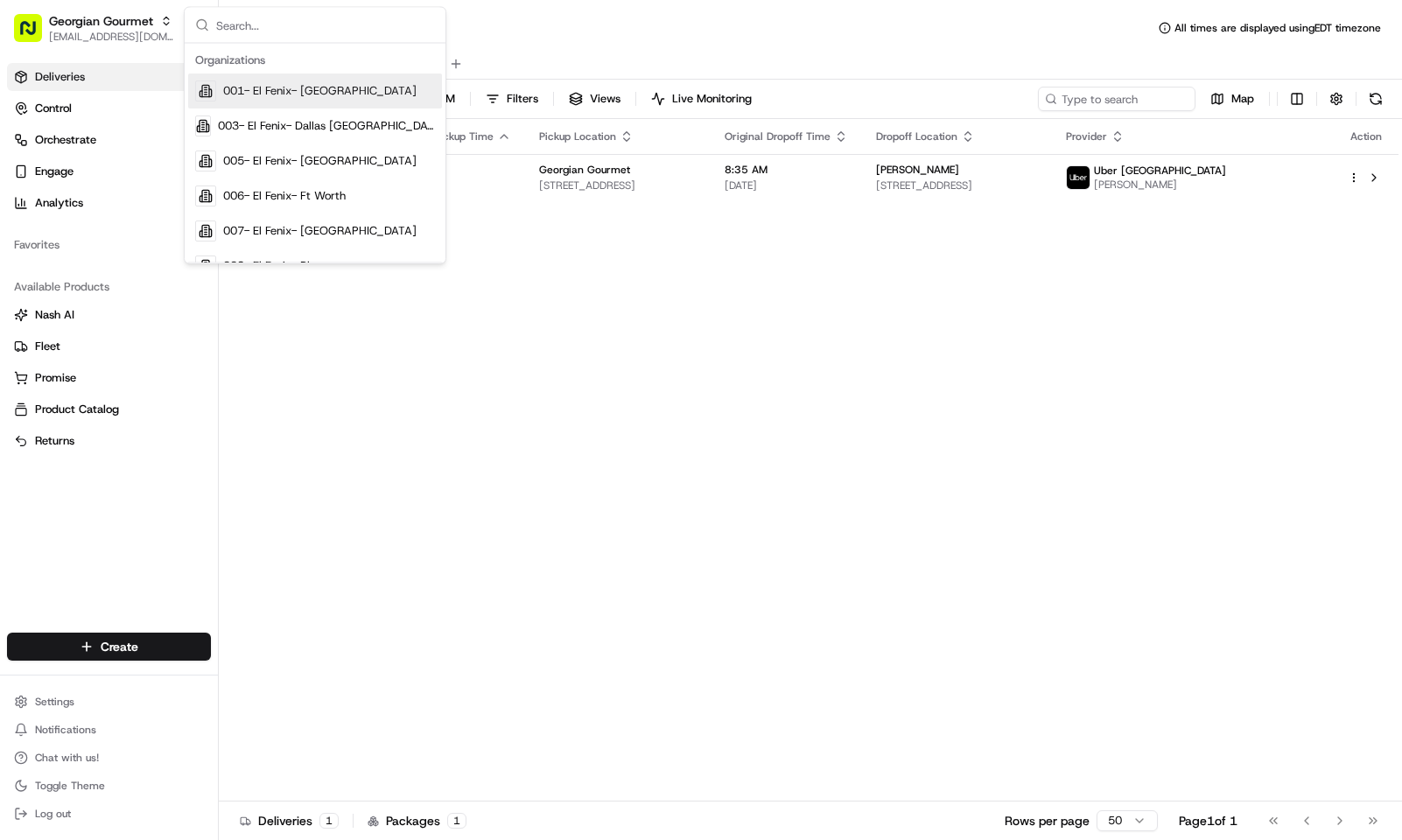
click at [620, 438] on div "Status Original Pickup Time Pickup Location Original Dropoff Time Dropoff Locat…" at bounding box center [808, 459] width 1180 height 682
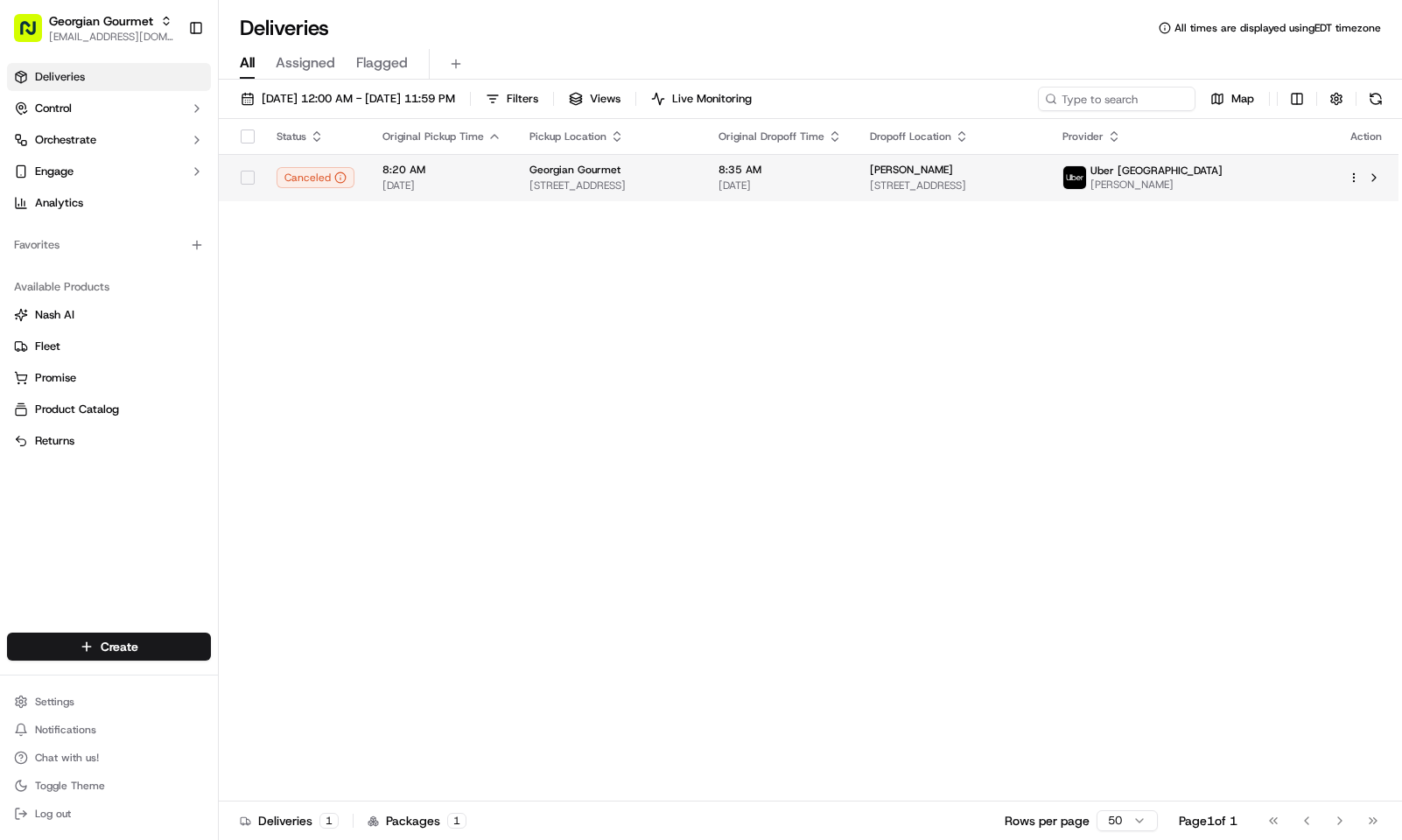
click at [557, 177] on span "Georgian Gourmet" at bounding box center [575, 170] width 91 height 14
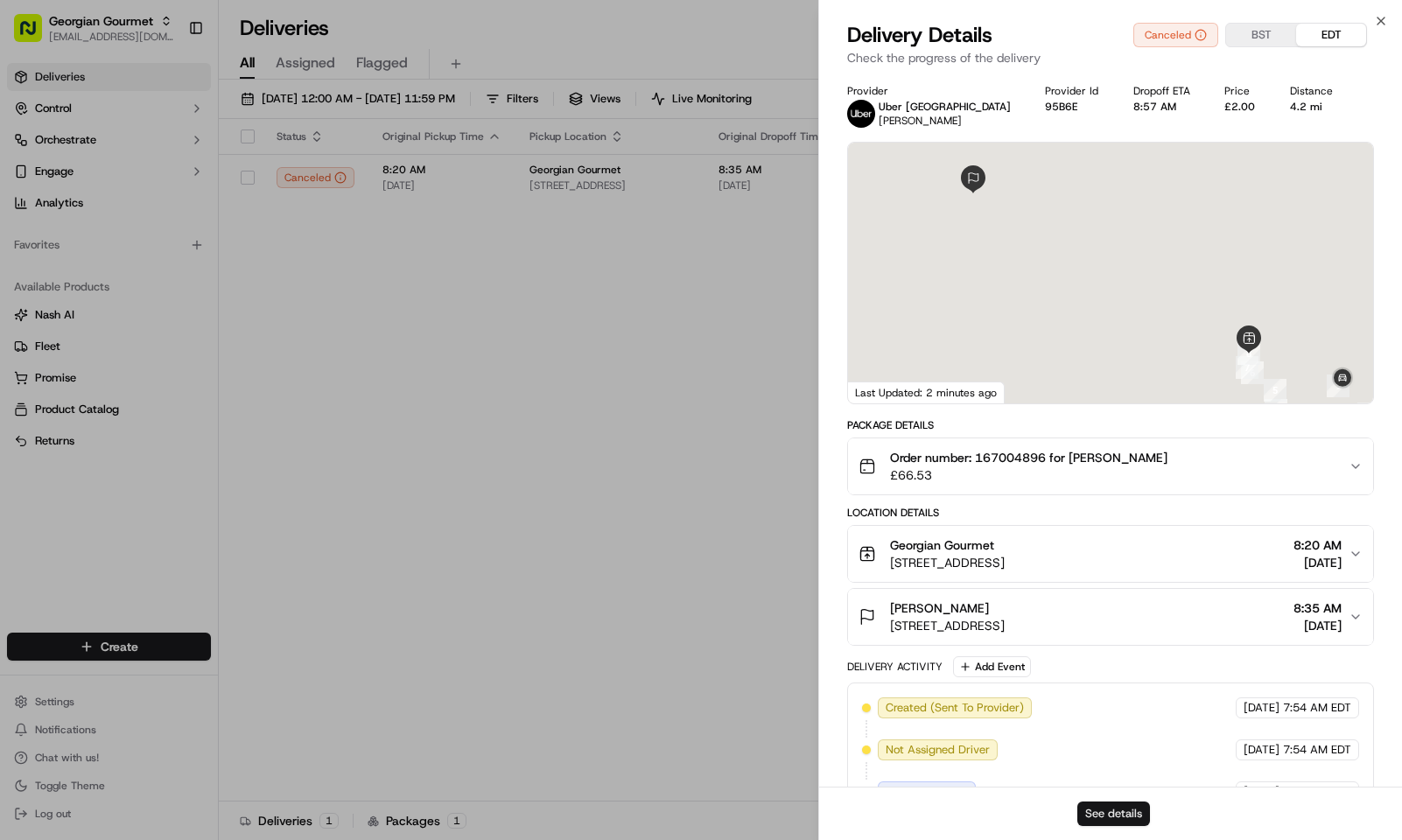
click at [1130, 811] on button "See details" at bounding box center [1113, 813] width 73 height 25
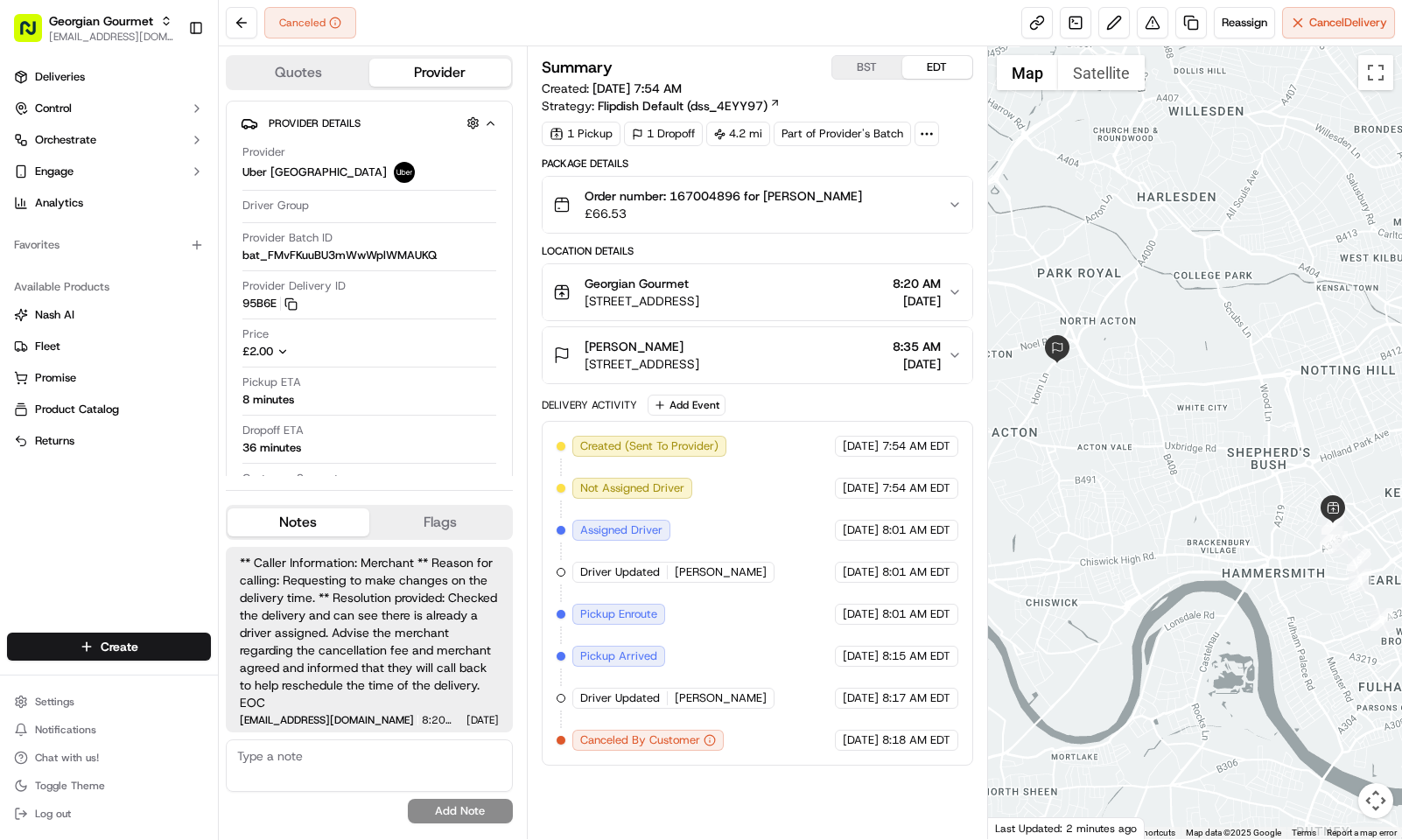
click at [410, 693] on span "** Caller Information: Merchant ** Reason for calling: Requesting to make chang…" at bounding box center [369, 633] width 259 height 158
click at [909, 292] on span "8:20 AM" at bounding box center [917, 284] width 48 height 18
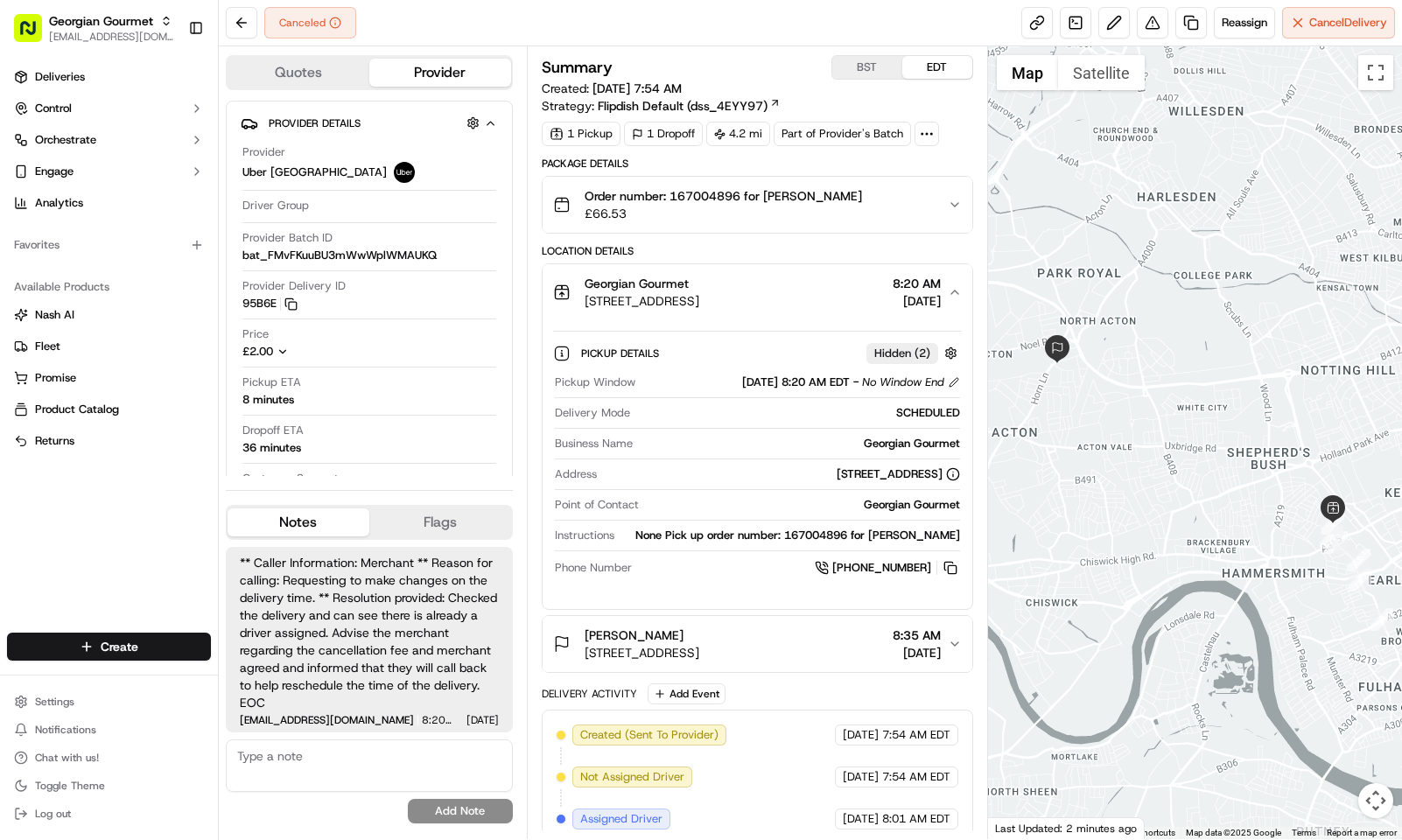
click at [555, 34] on div "Canceled Reassign Cancel Delivery" at bounding box center [810, 23] width 1183 height 46
